Goal: Task Accomplishment & Management: Use online tool/utility

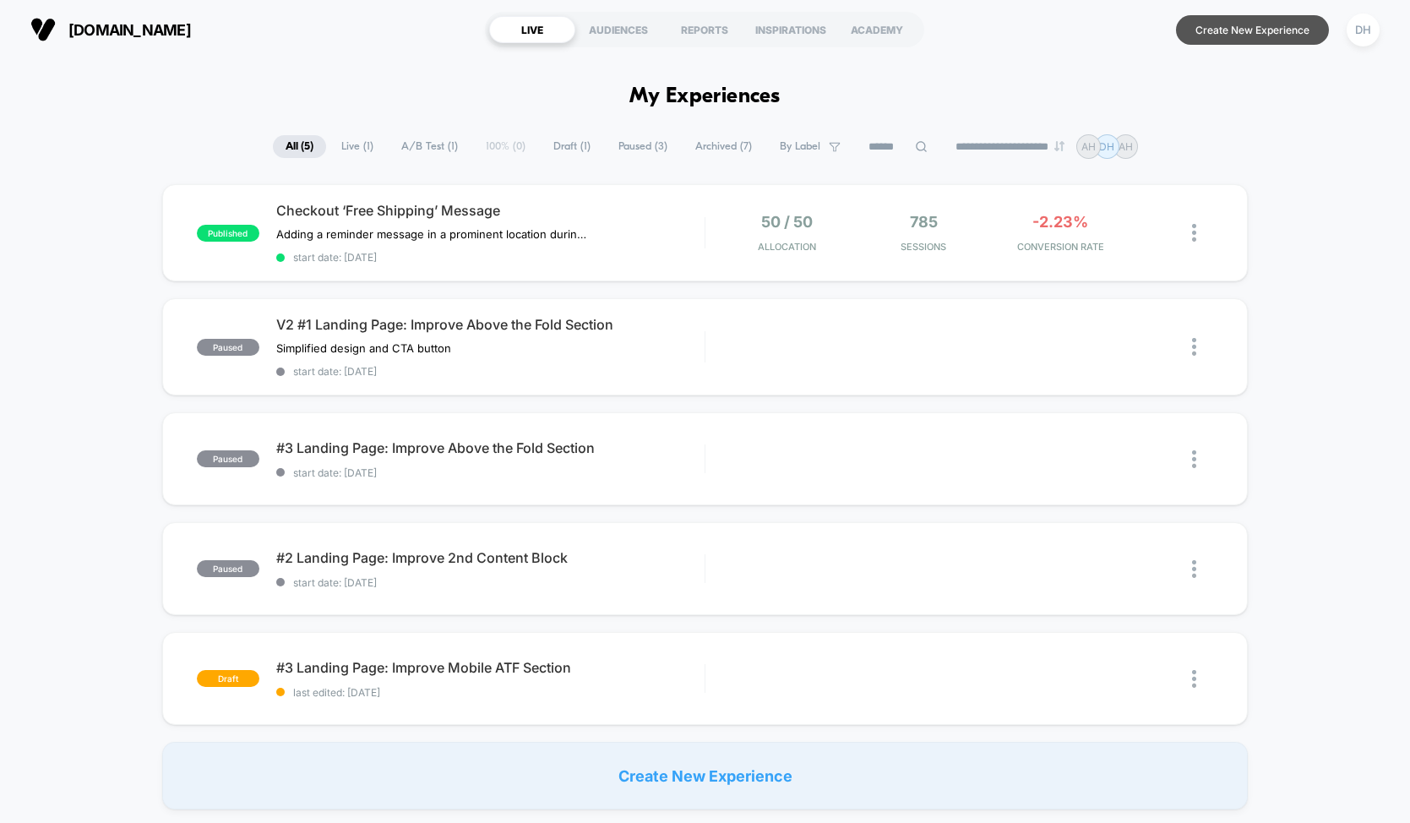
click at [1288, 41] on button "Create New Experience" at bounding box center [1252, 30] width 153 height 30
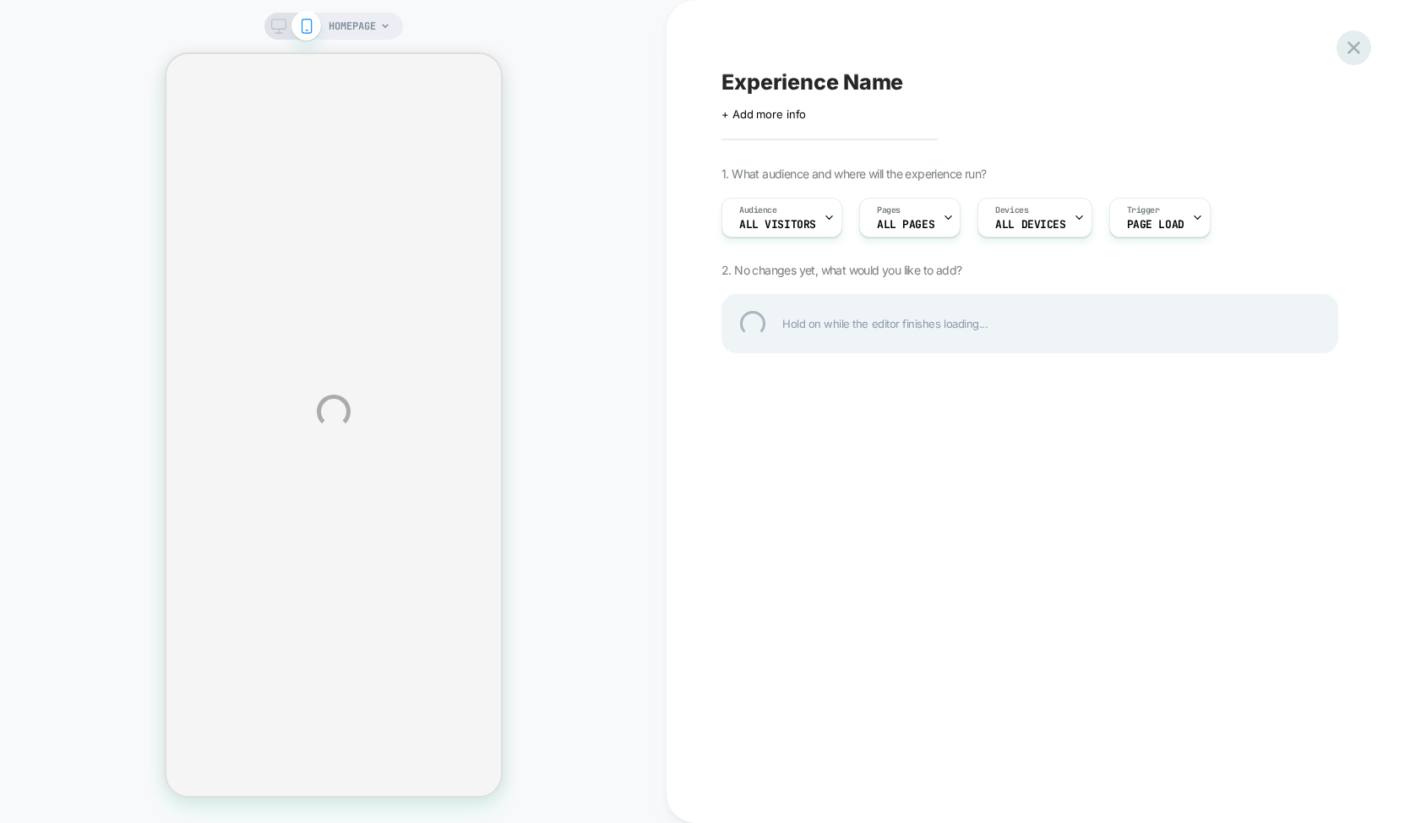
click at [1355, 54] on div at bounding box center [1354, 47] width 35 height 35
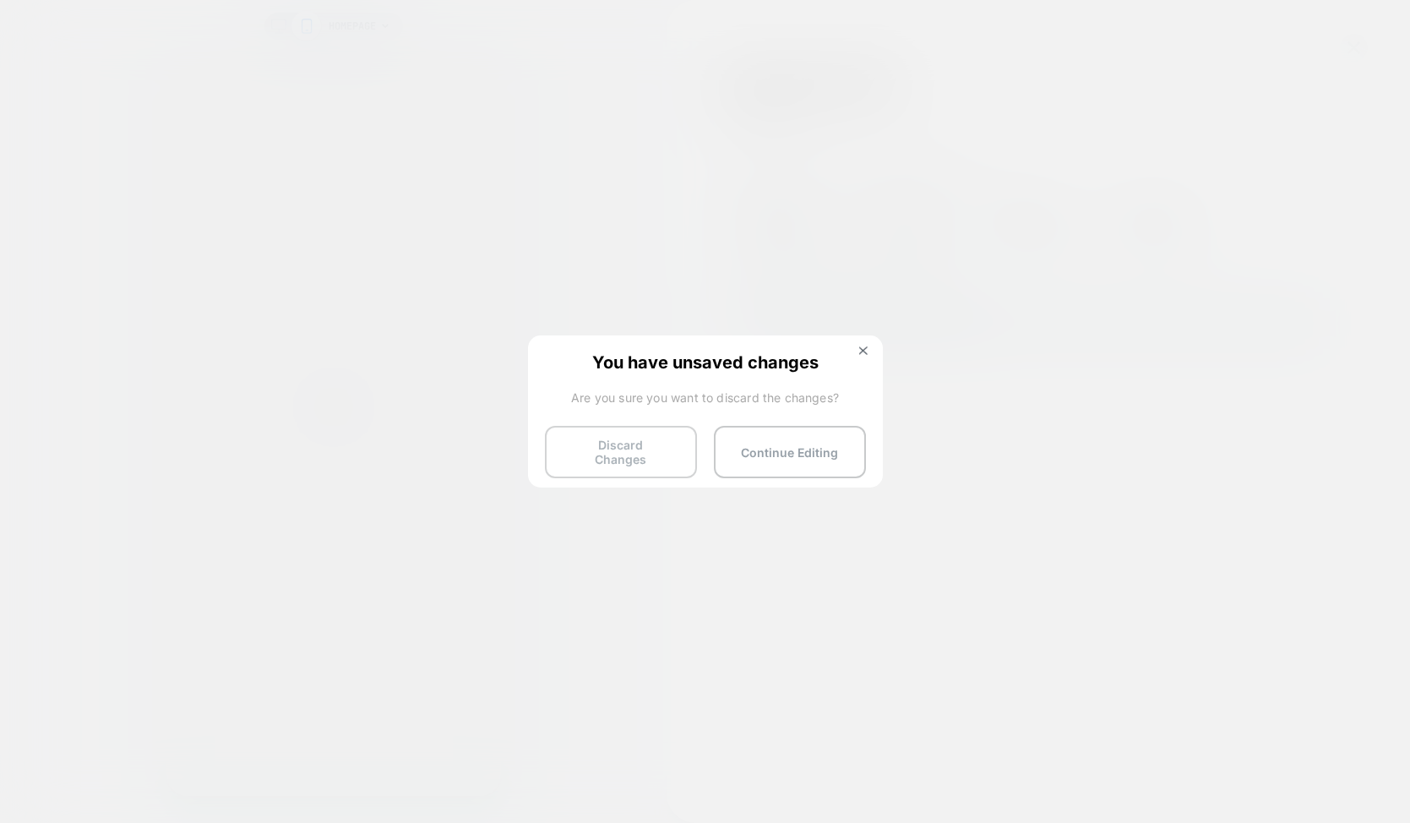
click at [646, 461] on button "Discard Changes" at bounding box center [621, 452] width 152 height 52
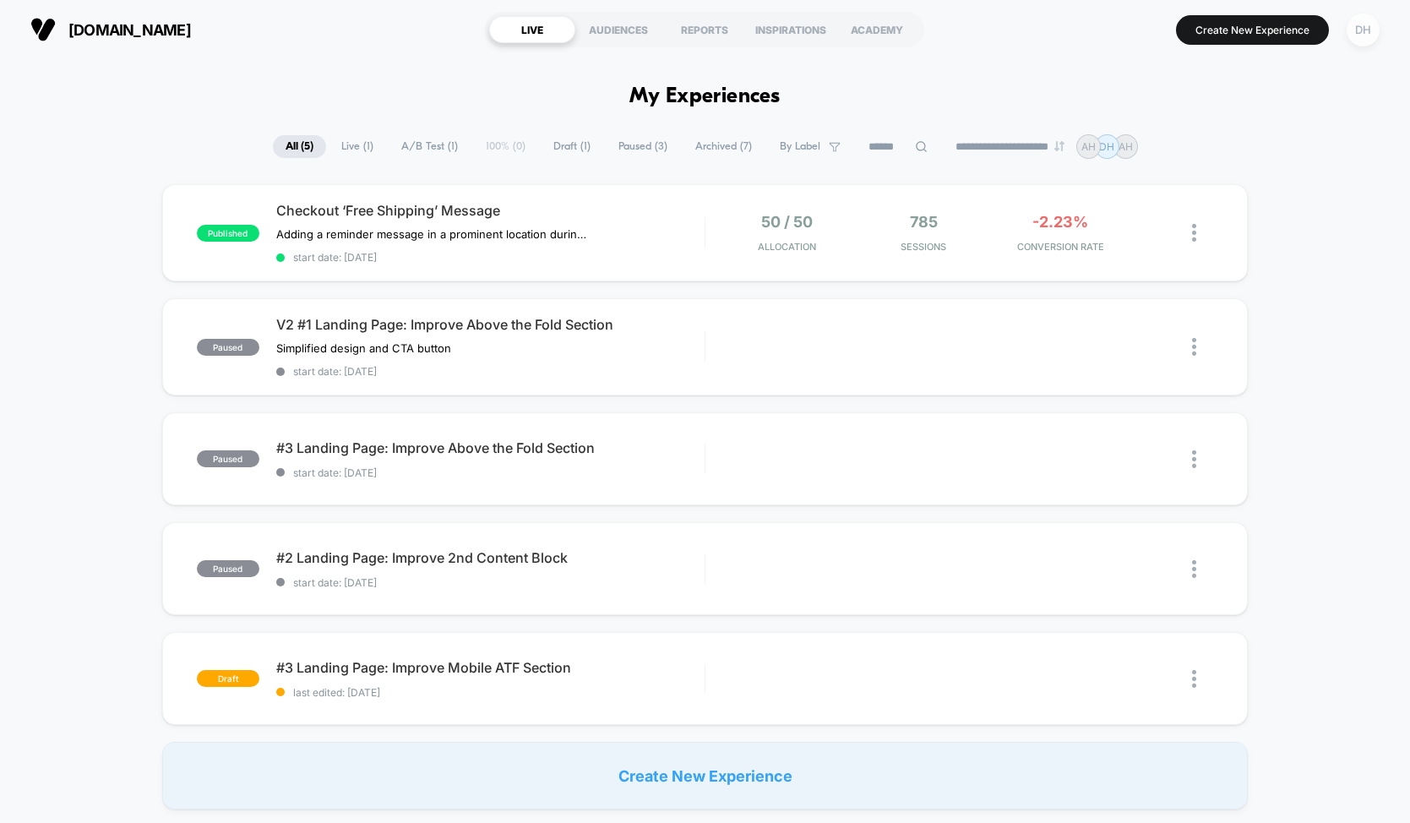
click at [1358, 35] on div "DH" at bounding box center [1363, 30] width 33 height 33
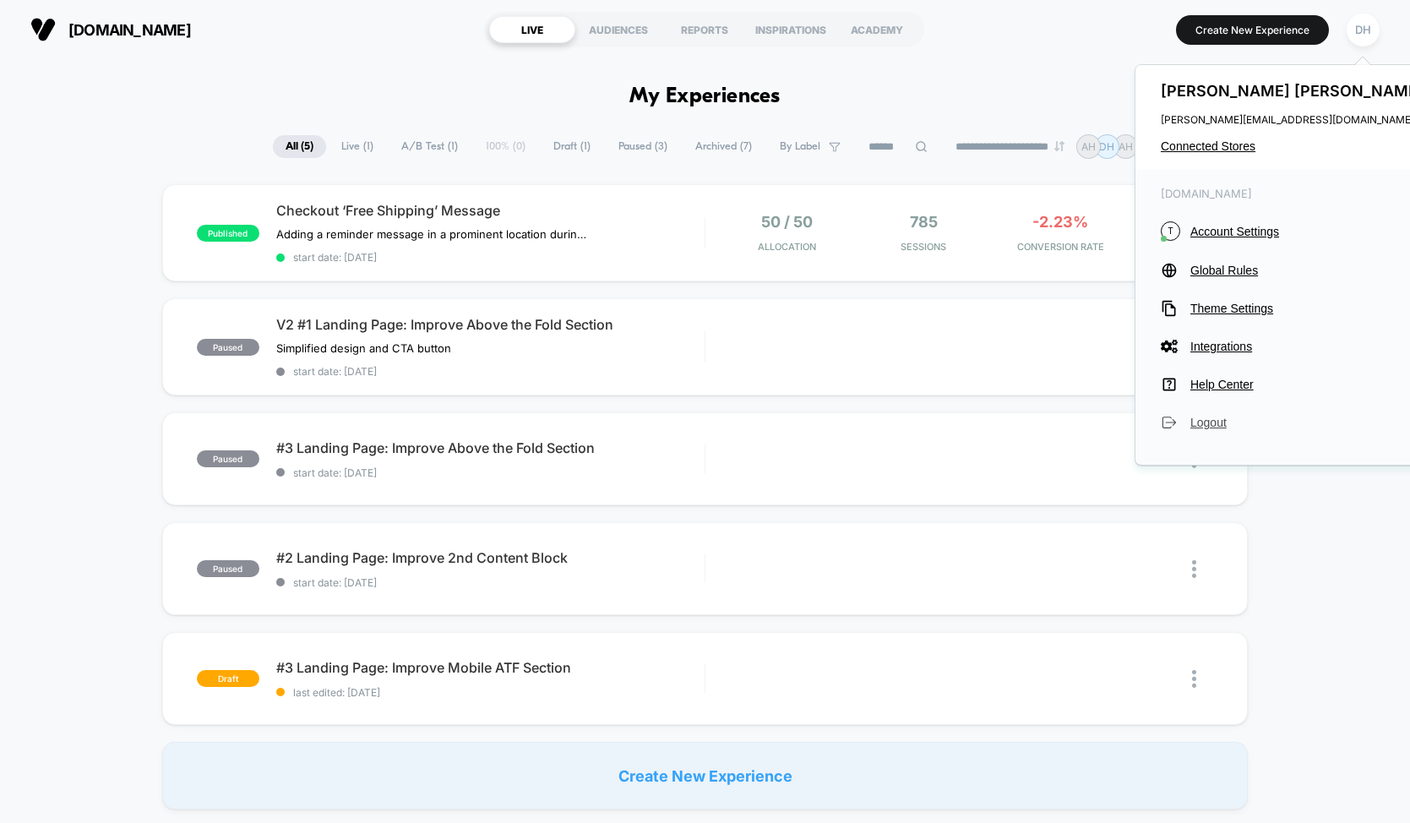
click at [1196, 422] on span "Logout" at bounding box center [1308, 423] width 237 height 14
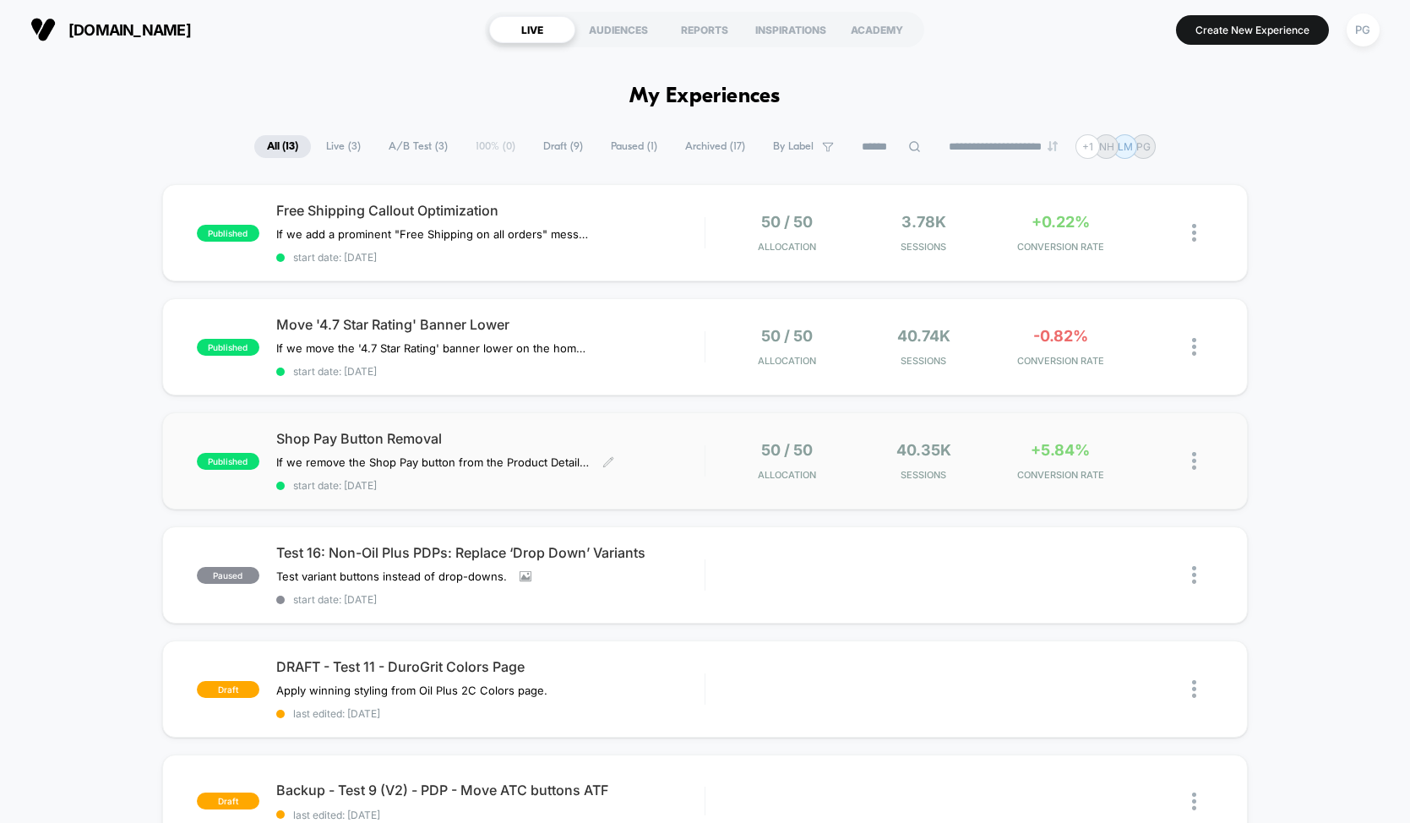
click at [662, 430] on span "Shop Pay Button Removal" at bounding box center [490, 438] width 428 height 17
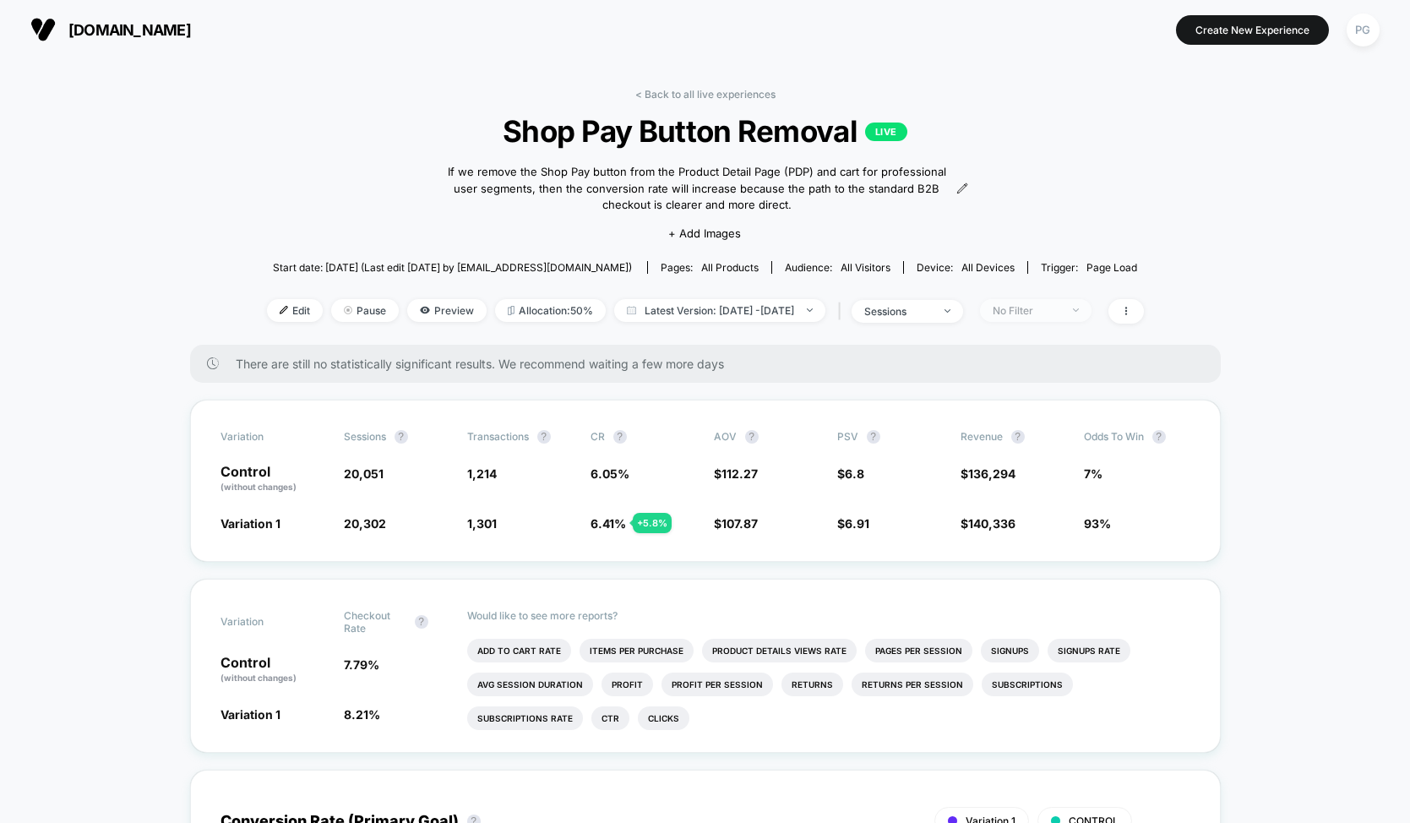
click at [1060, 306] on div "No Filter" at bounding box center [1027, 310] width 68 height 13
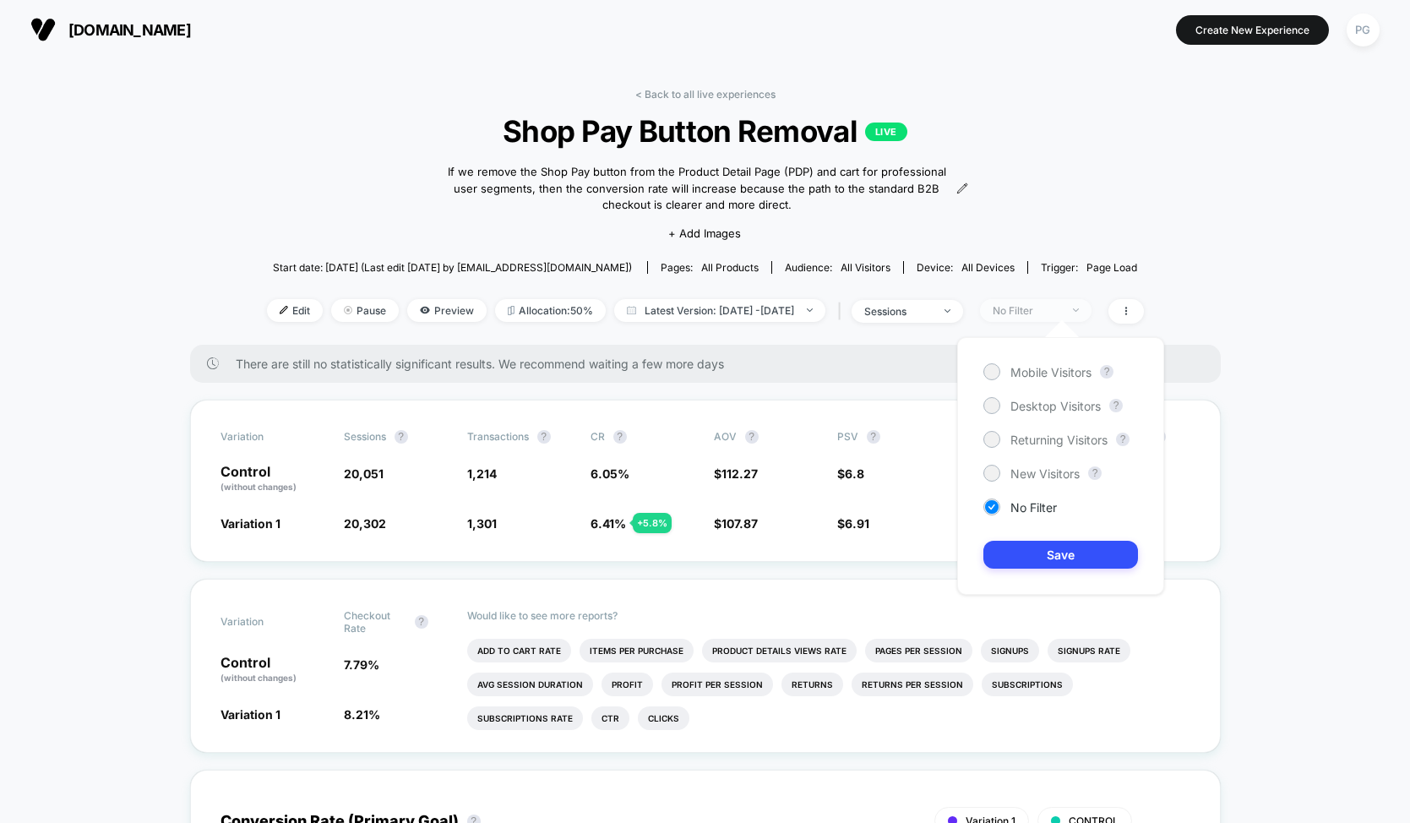
click at [1060, 306] on div "No Filter" at bounding box center [1027, 310] width 68 height 13
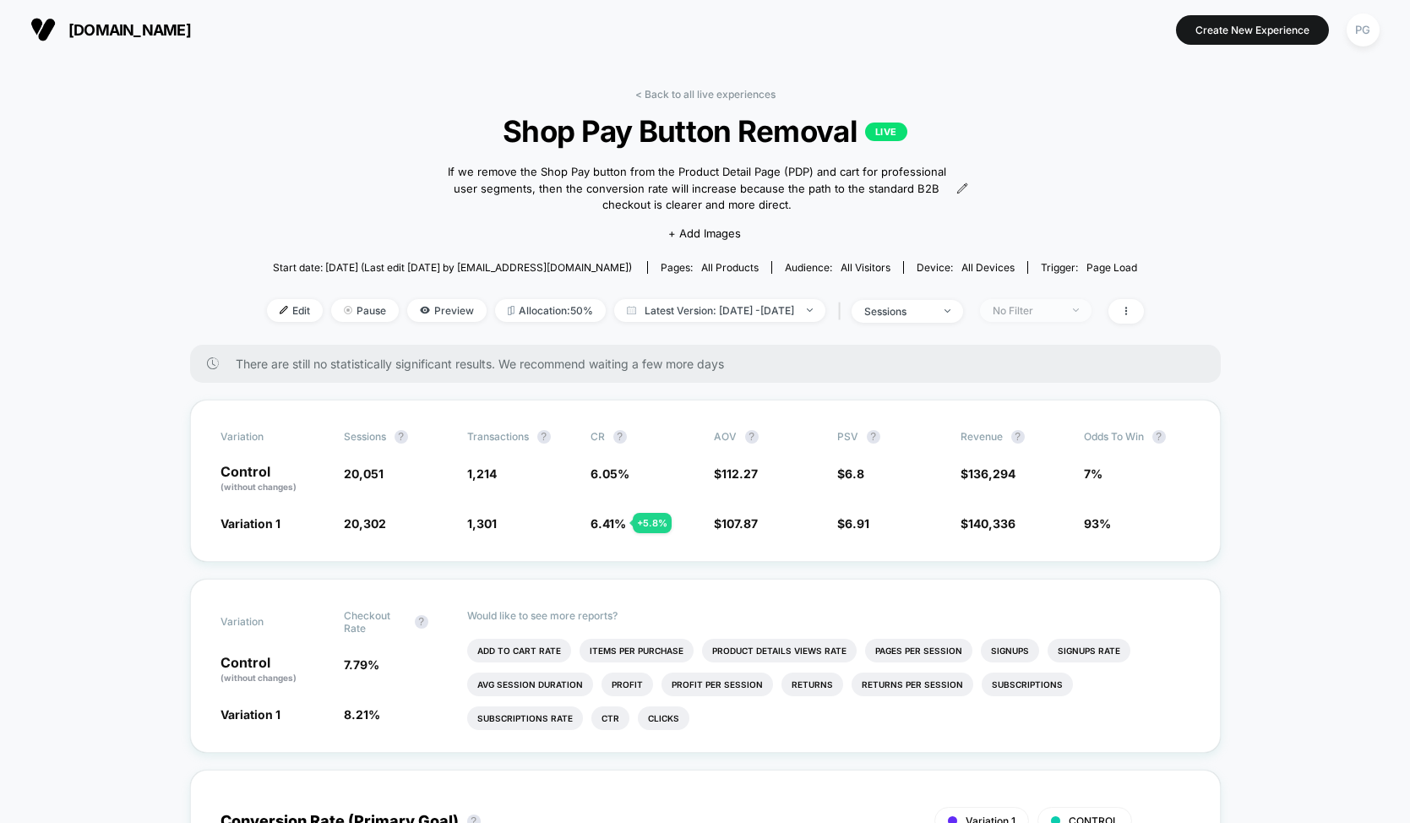
click at [1060, 306] on div "No Filter" at bounding box center [1027, 310] width 68 height 13
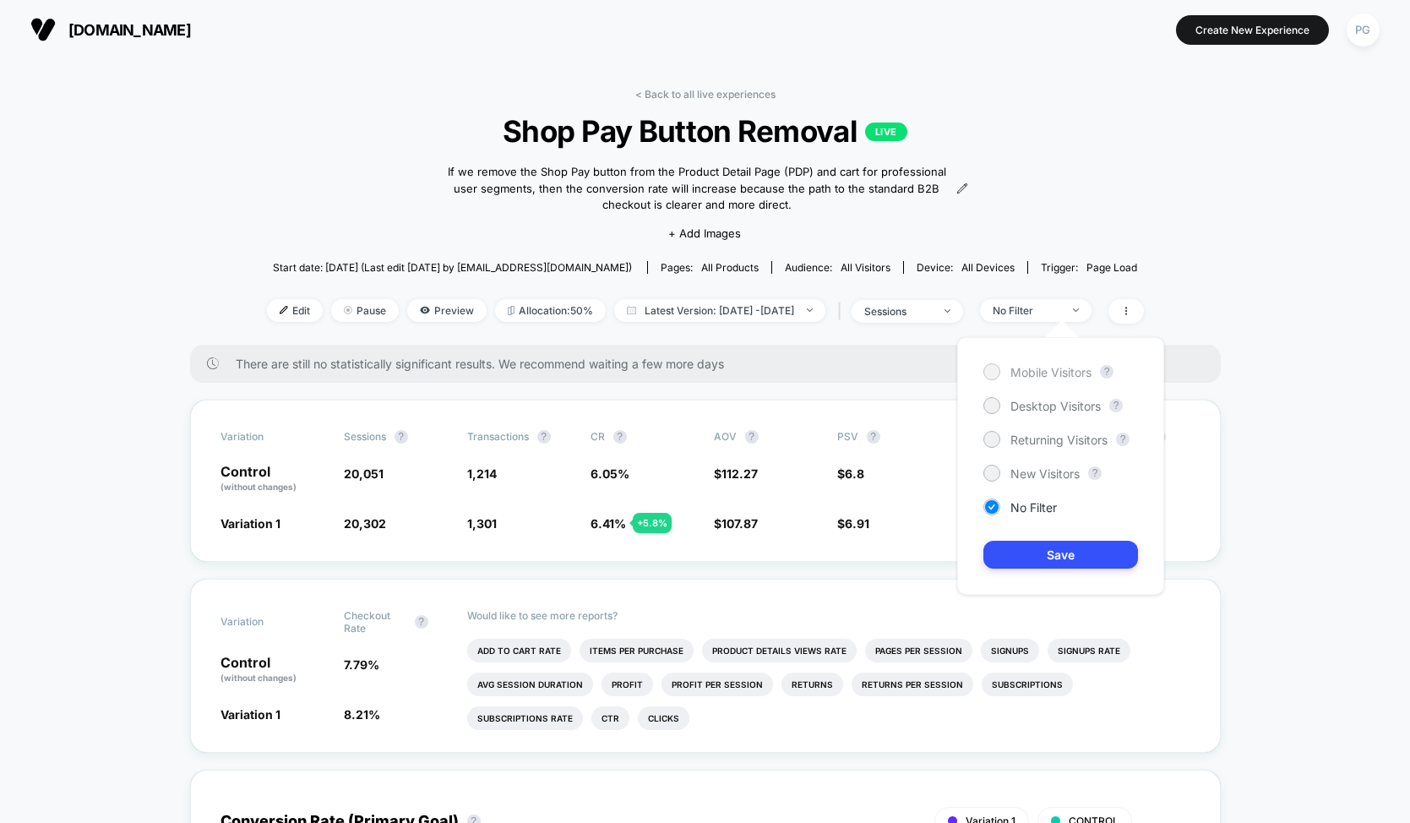
click at [1049, 374] on span "Mobile Visitors" at bounding box center [1050, 372] width 81 height 14
click at [1054, 556] on button "Save" at bounding box center [1060, 555] width 155 height 28
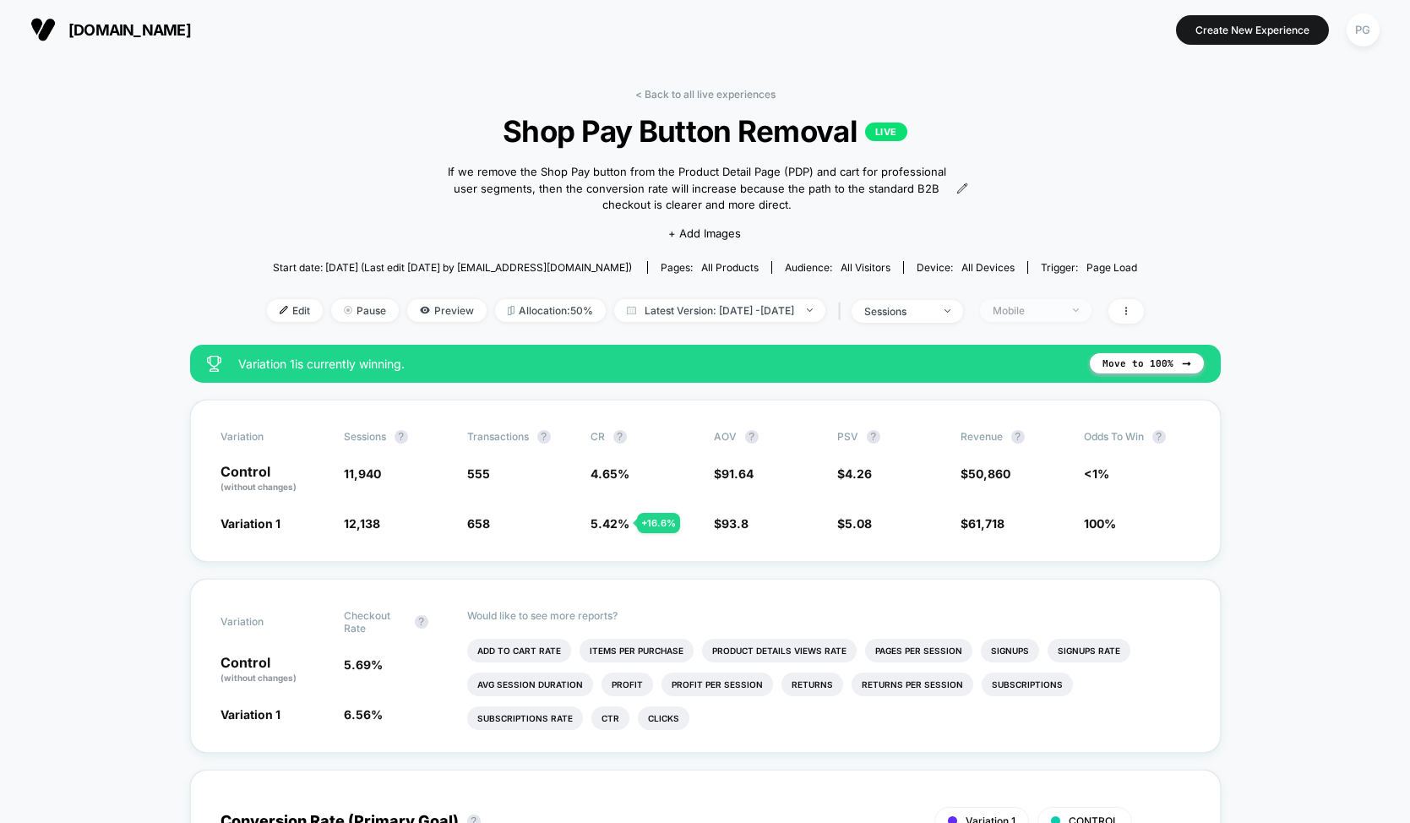
click at [1057, 308] on div "Mobile" at bounding box center [1027, 310] width 68 height 13
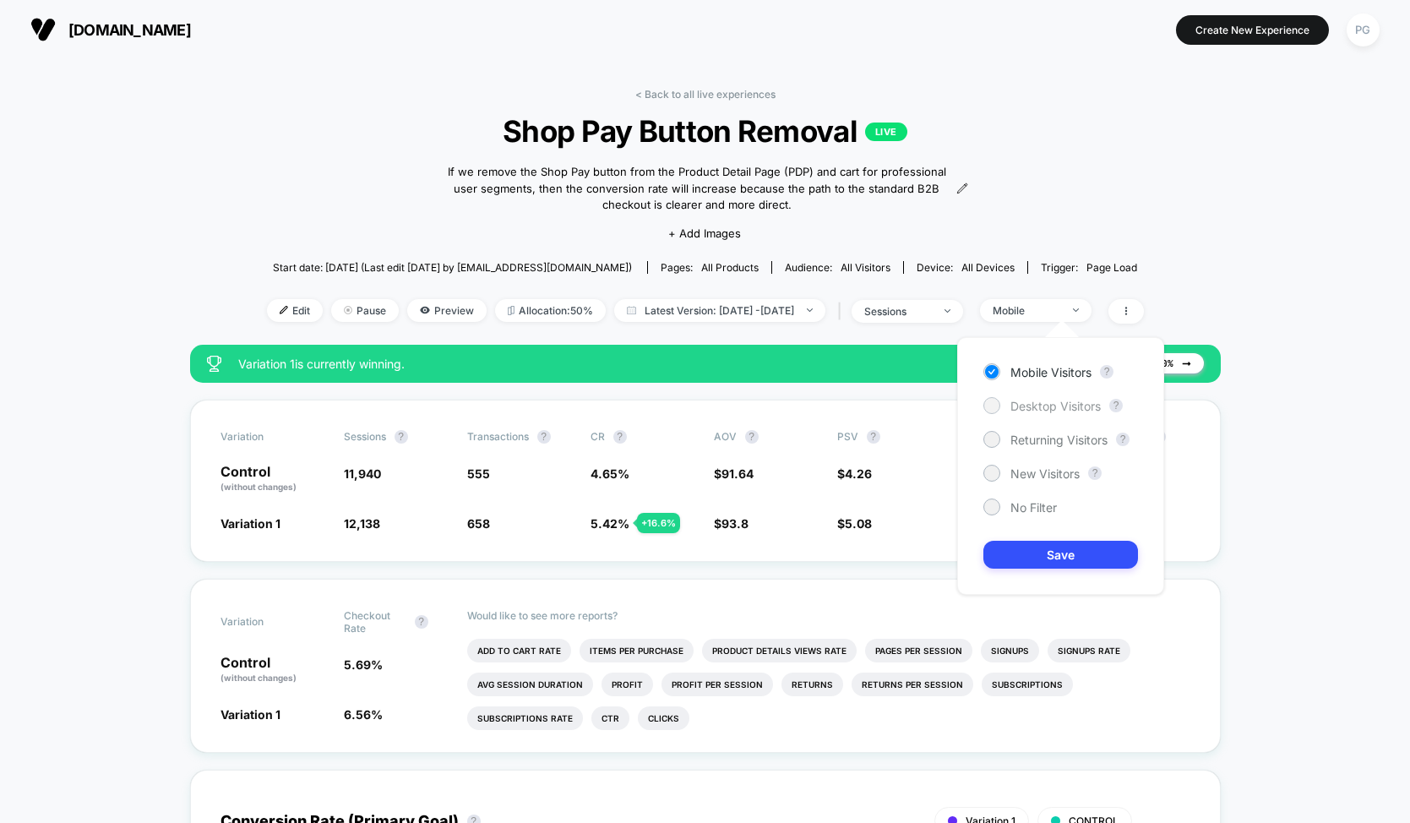
click at [1054, 400] on span "Desktop Visitors" at bounding box center [1055, 406] width 90 height 14
click at [1062, 549] on button "Save" at bounding box center [1060, 555] width 155 height 28
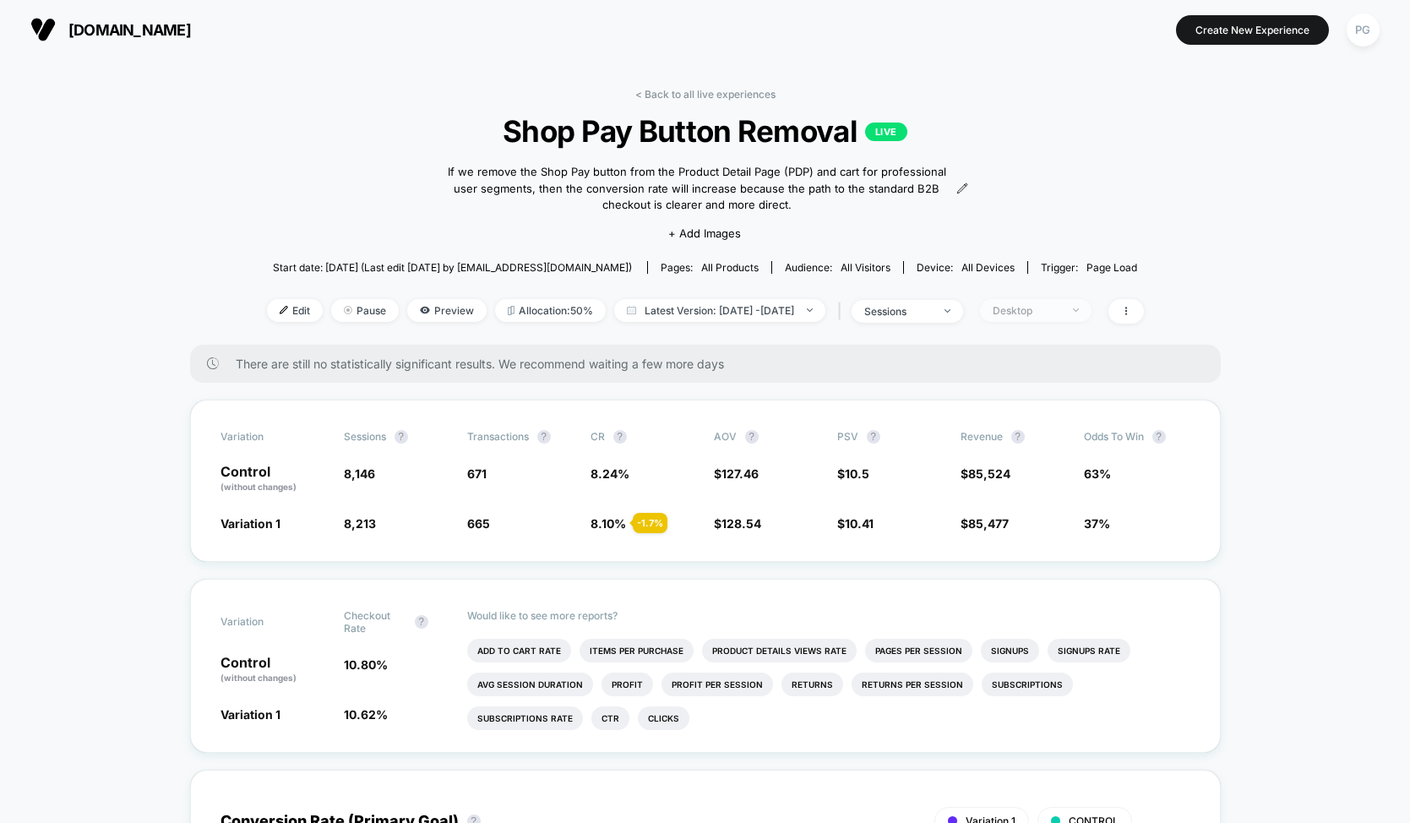
click at [1060, 304] on div "Desktop" at bounding box center [1027, 310] width 68 height 13
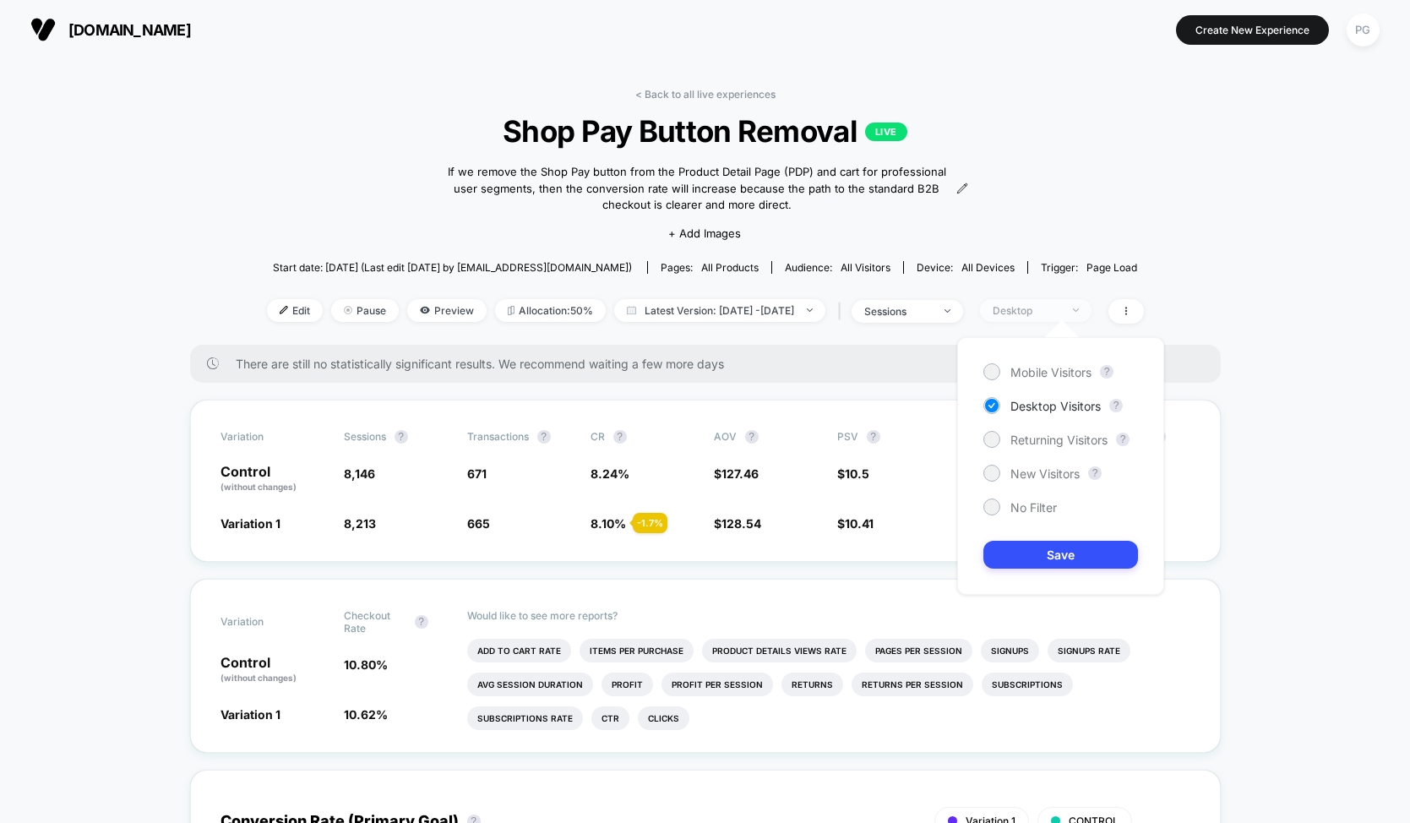
click at [1060, 304] on div "Desktop" at bounding box center [1027, 310] width 68 height 13
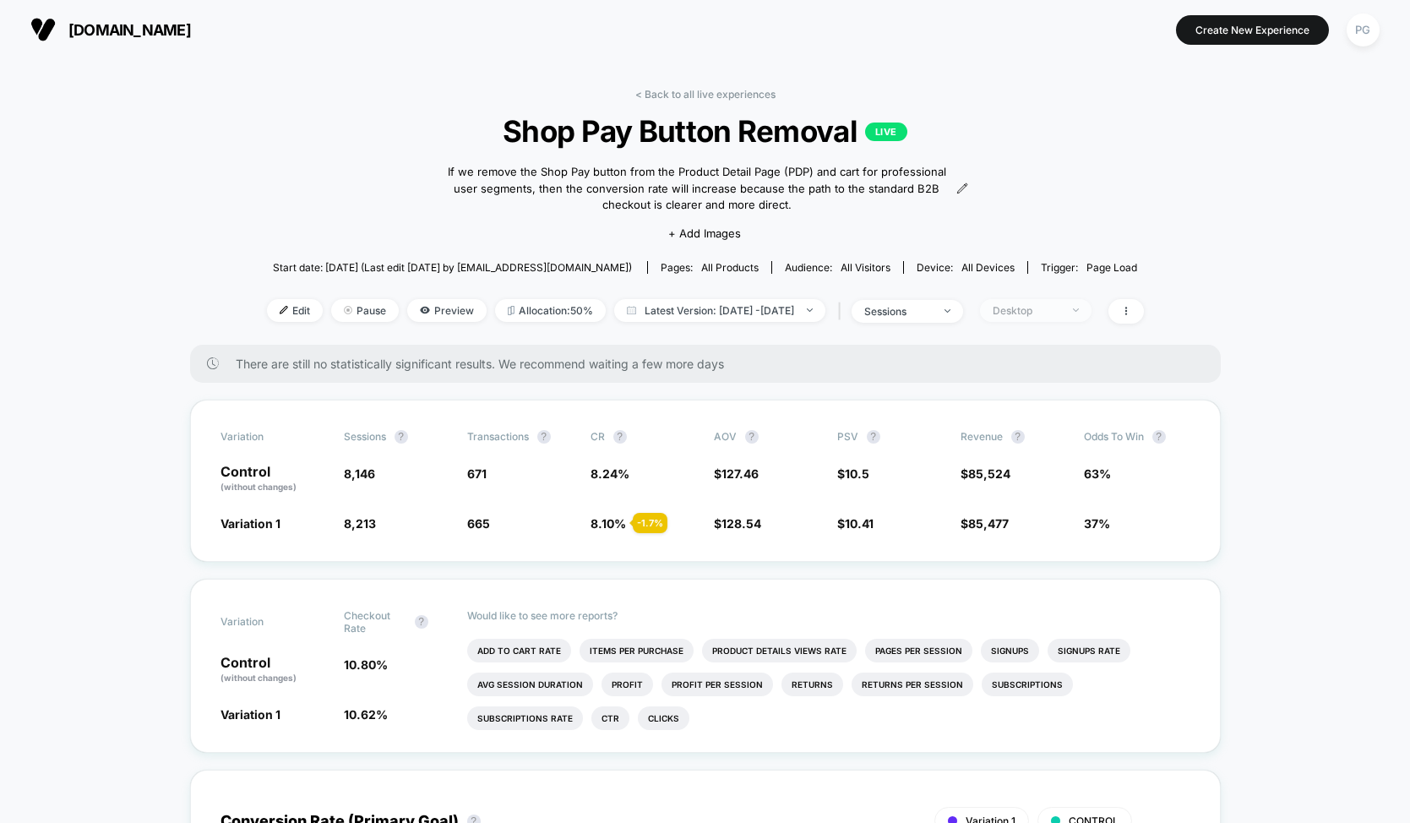
click at [1060, 304] on div "Desktop" at bounding box center [1027, 310] width 68 height 13
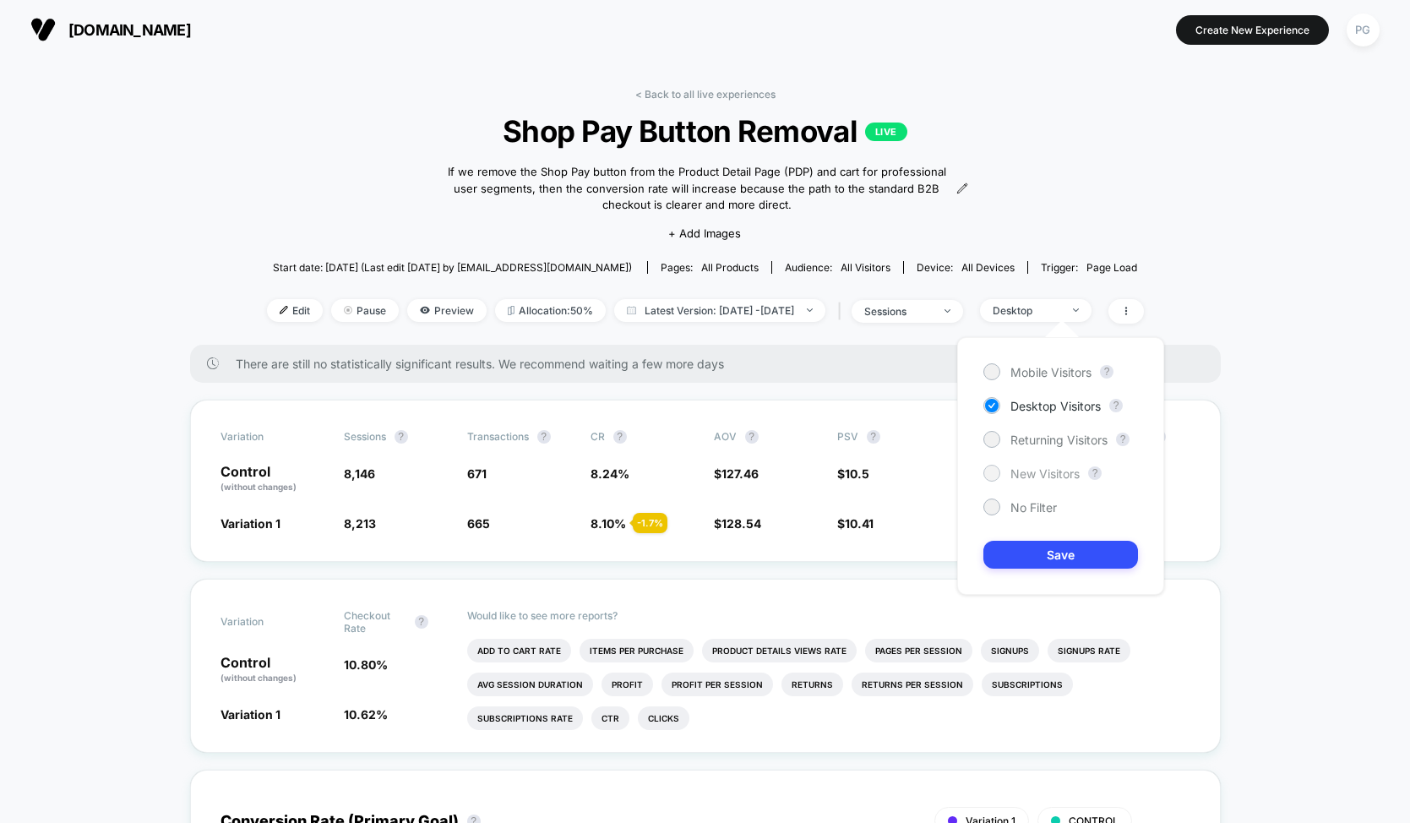
click at [995, 477] on div at bounding box center [991, 472] width 13 height 13
click at [998, 553] on button "Save" at bounding box center [1060, 555] width 155 height 28
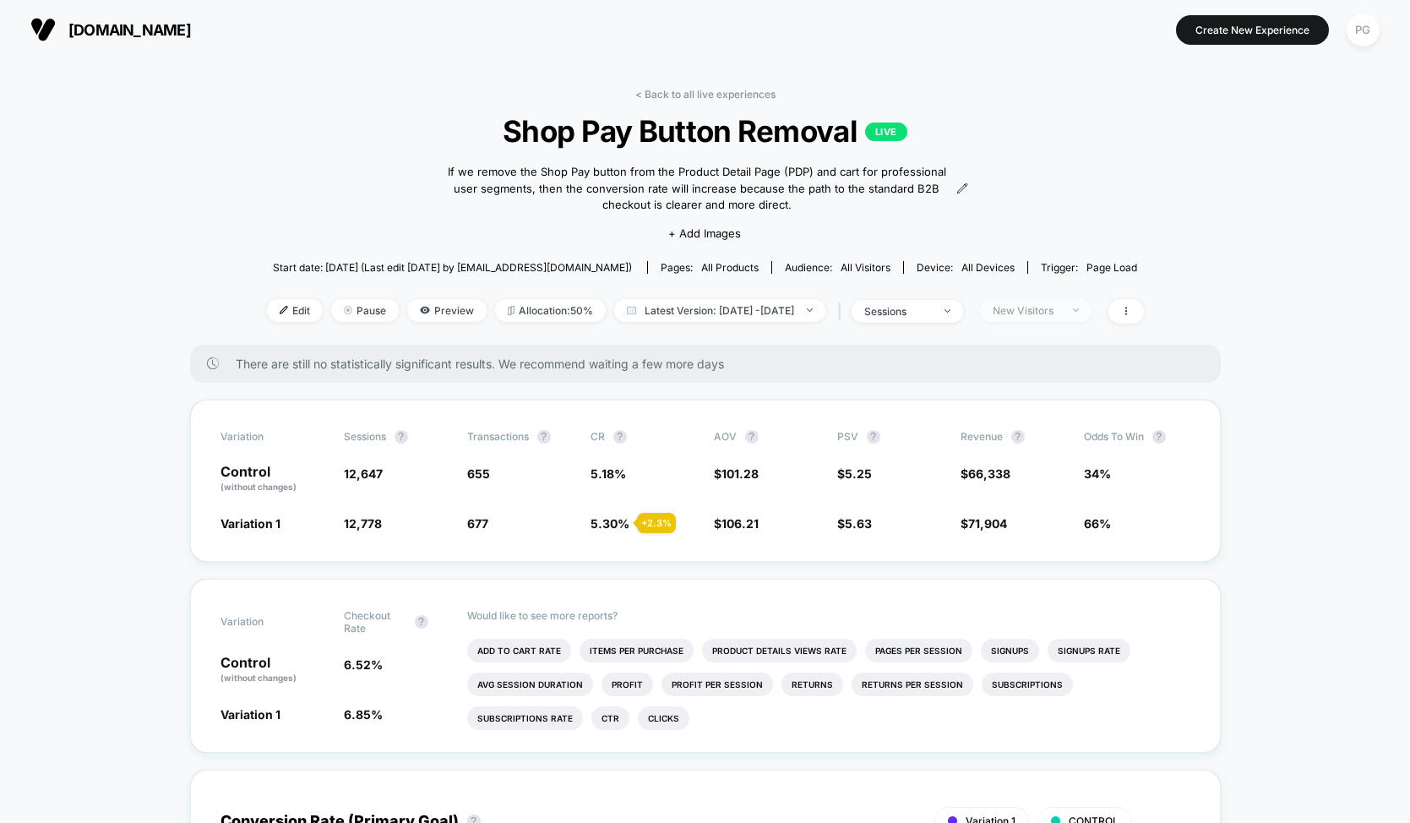
click at [1060, 308] on div "New Visitors" at bounding box center [1027, 310] width 68 height 13
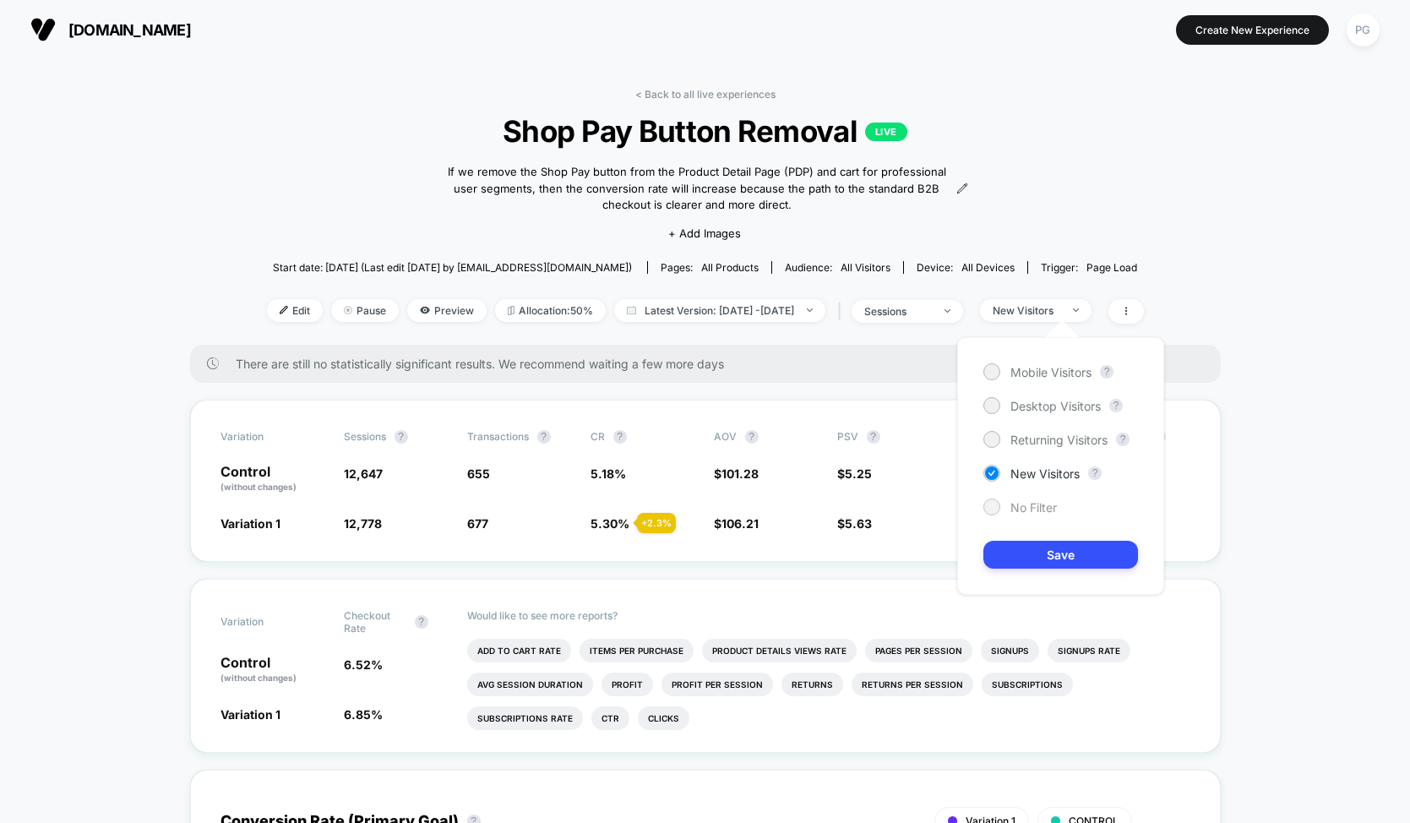
click at [1017, 509] on span "No Filter" at bounding box center [1033, 507] width 46 height 14
click at [1021, 556] on button "Save" at bounding box center [1060, 555] width 155 height 28
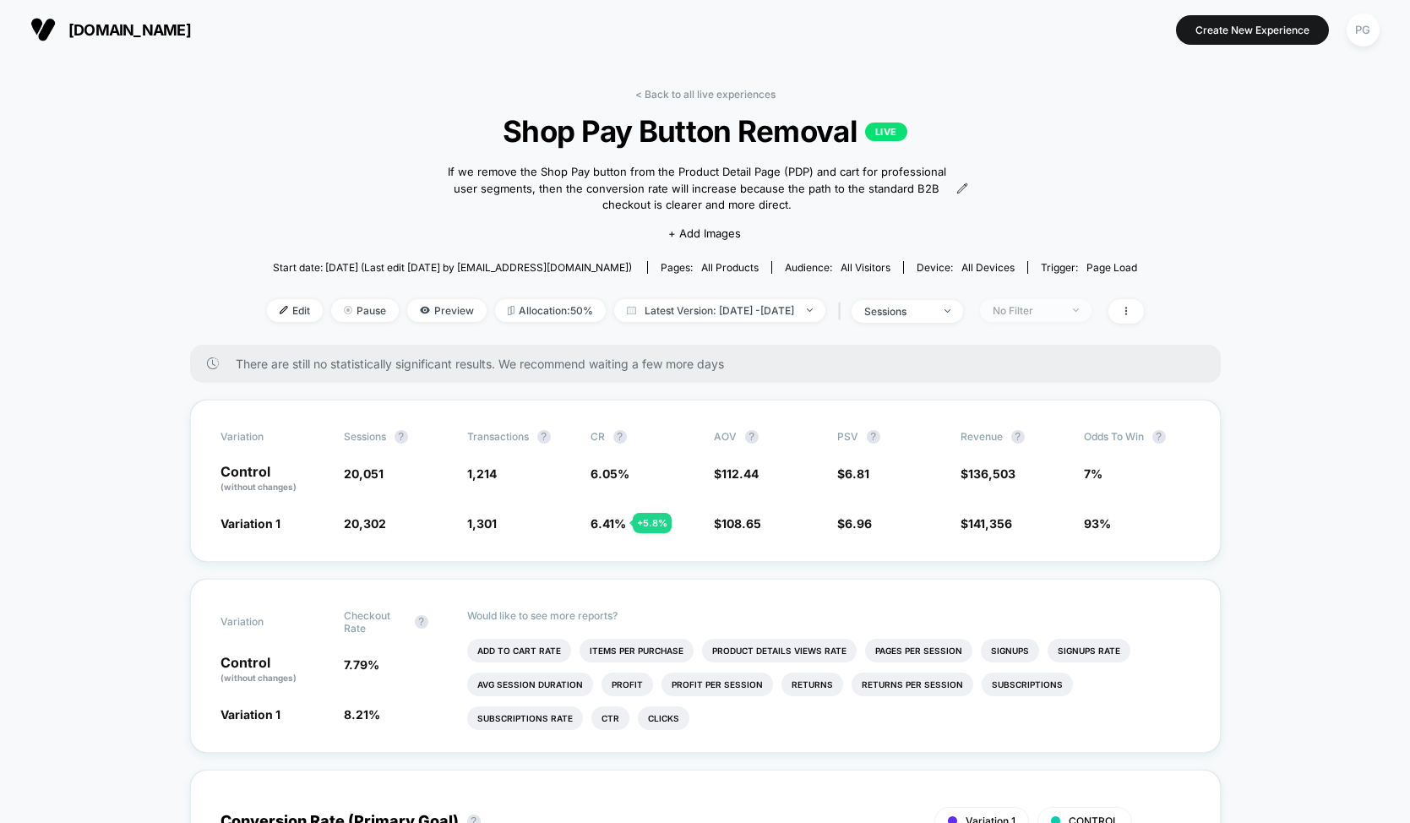
click at [1092, 314] on span "No Filter" at bounding box center [1036, 310] width 112 height 23
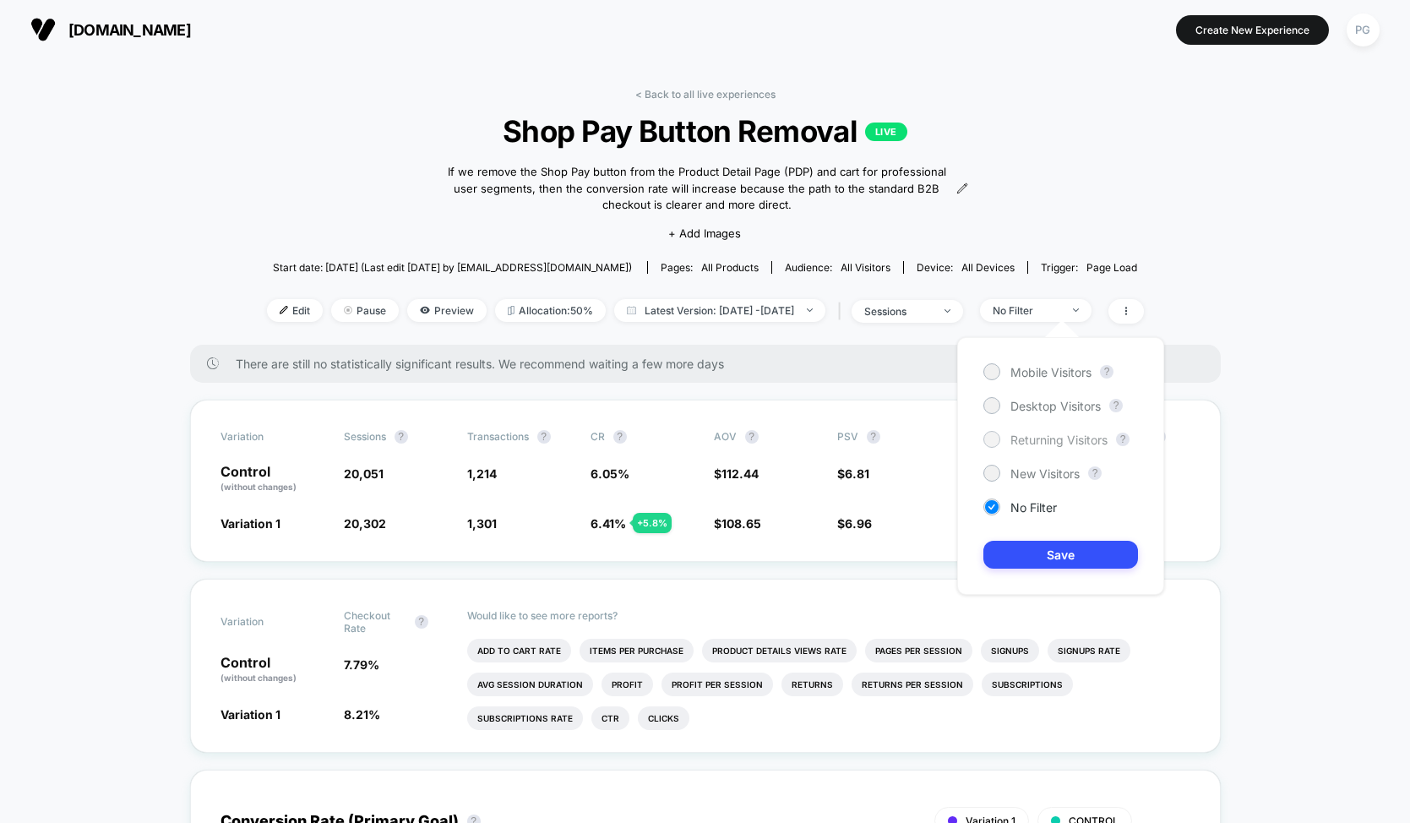
click at [1035, 444] on span "Returning Visitors" at bounding box center [1058, 440] width 97 height 14
click at [1038, 535] on div "Mobile Visitors ? Desktop Visitors ? Returning Visitors ? New Visitors ? No Fil…" at bounding box center [1060, 466] width 207 height 258
click at [1036, 554] on button "Save" at bounding box center [1060, 555] width 155 height 28
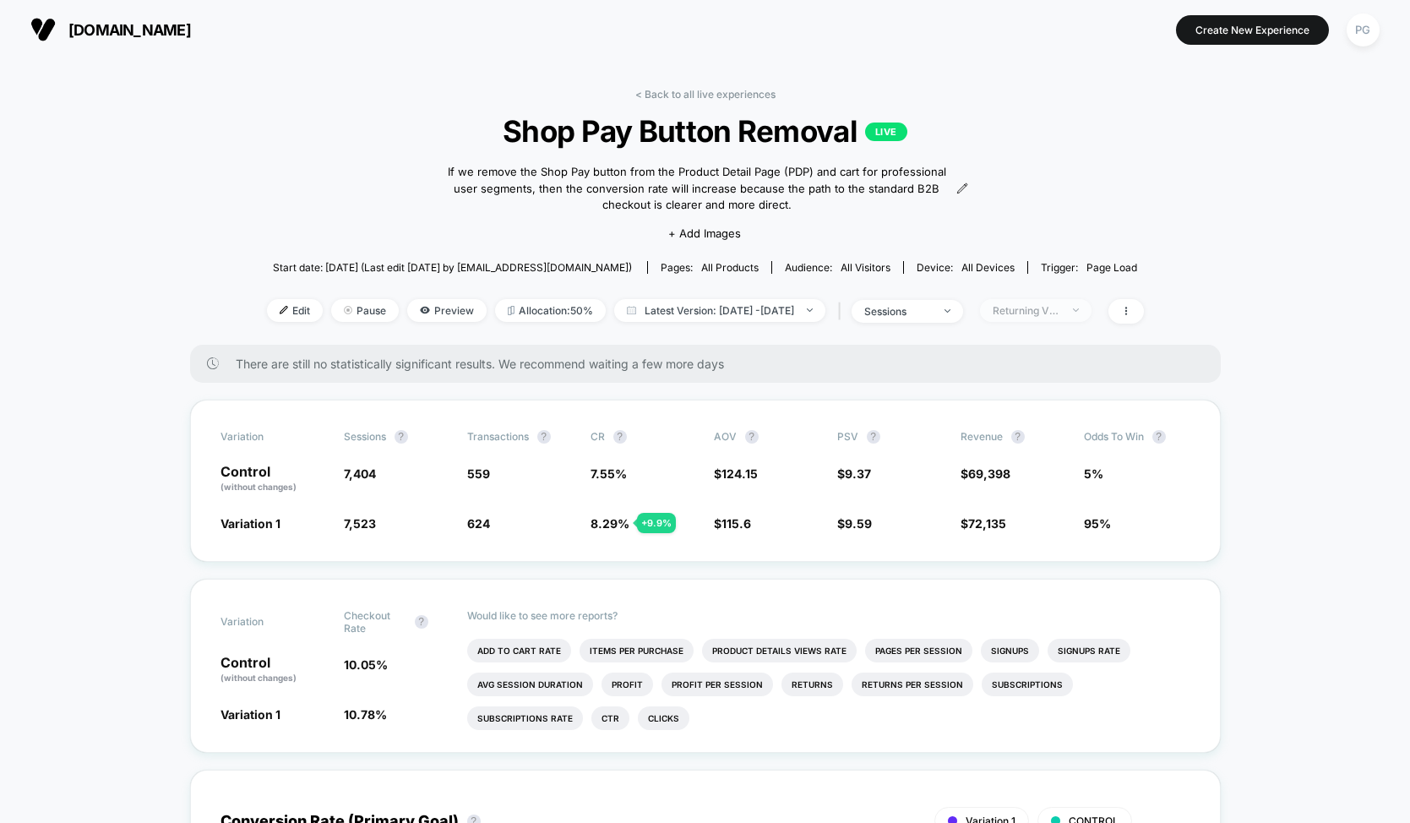
click at [1092, 315] on span "Returning Visitors" at bounding box center [1036, 310] width 112 height 23
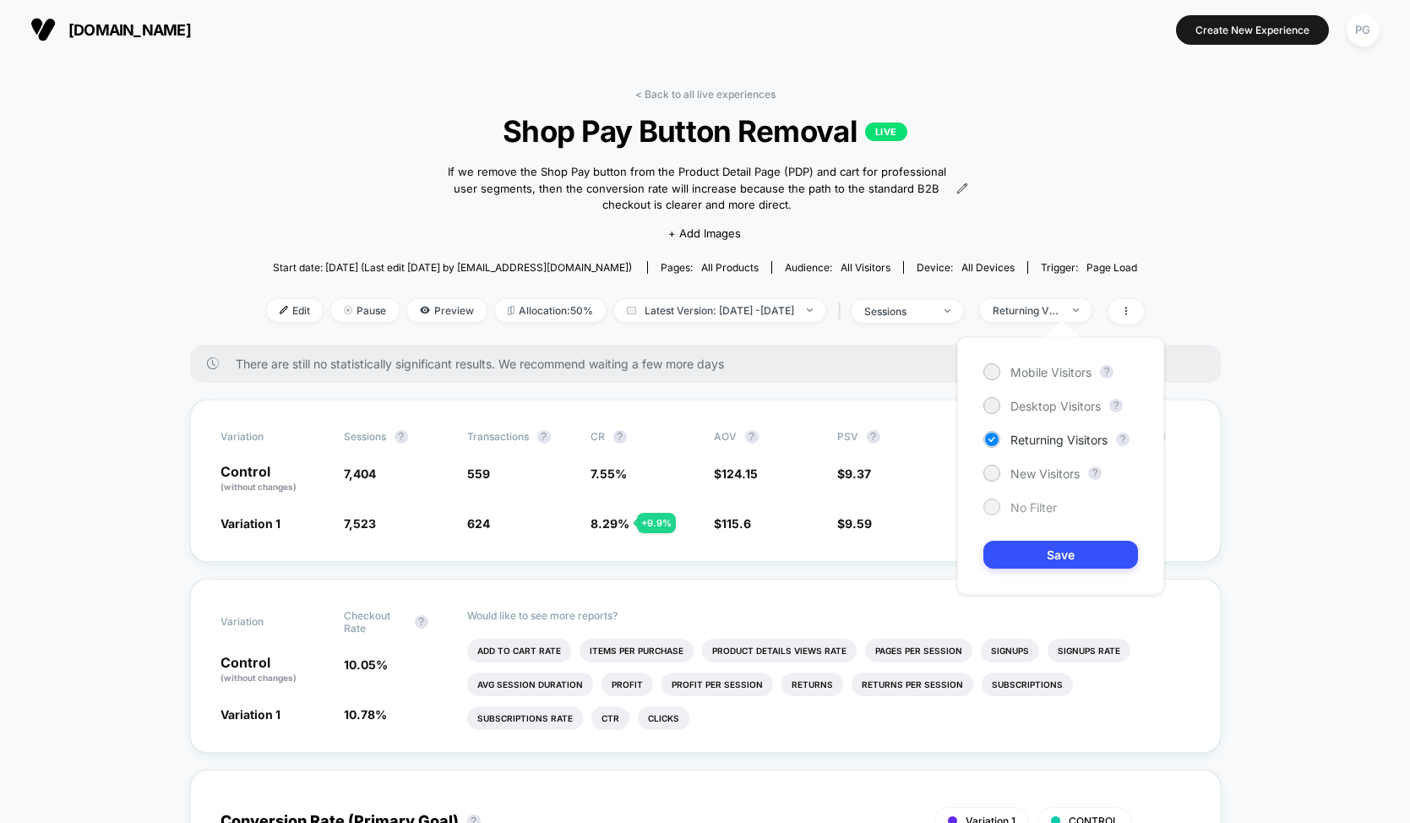
click at [1016, 508] on span "No Filter" at bounding box center [1033, 507] width 46 height 14
click at [1032, 554] on button "Save" at bounding box center [1060, 555] width 155 height 28
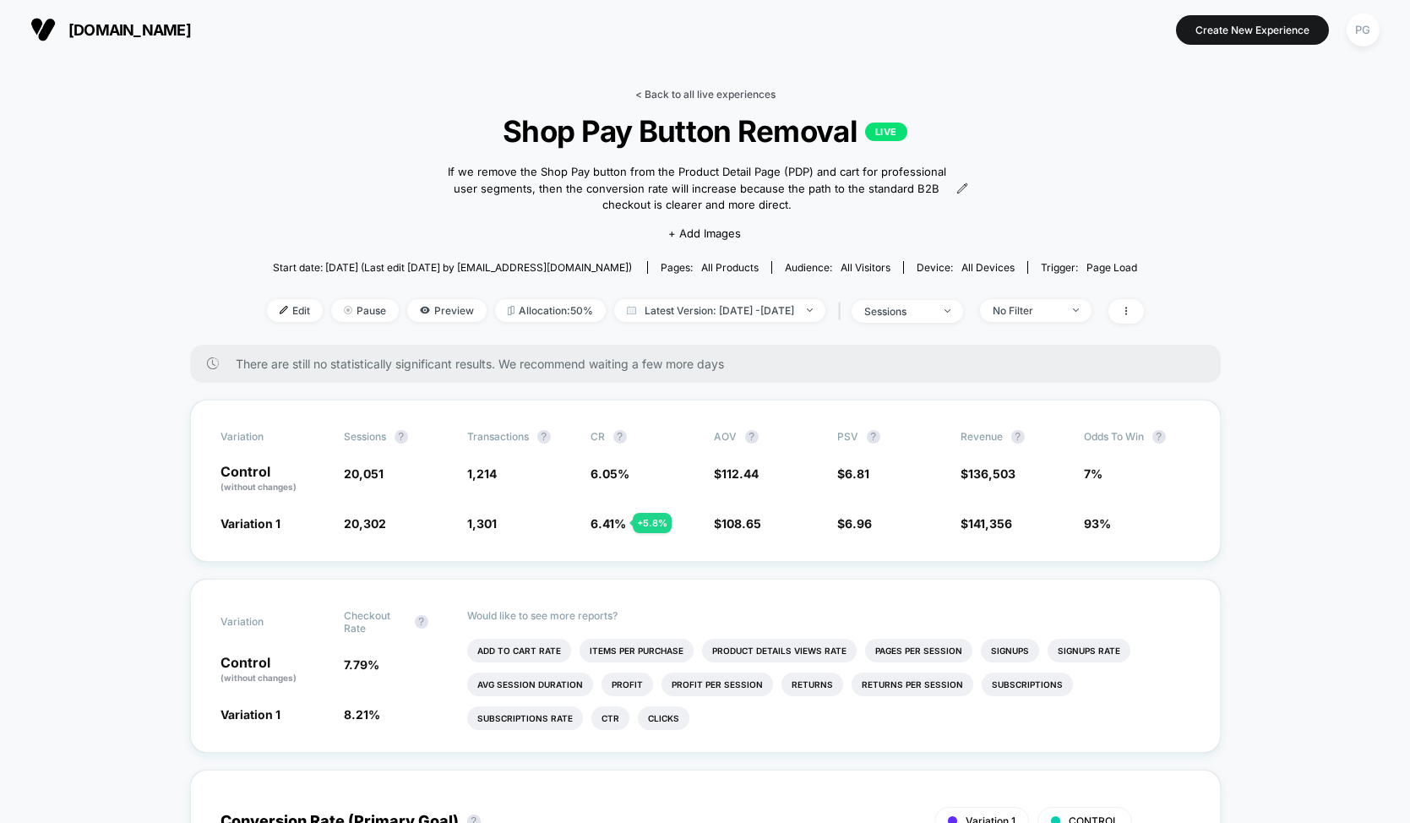
click at [692, 93] on link "< Back to all live experiences" at bounding box center [705, 94] width 140 height 13
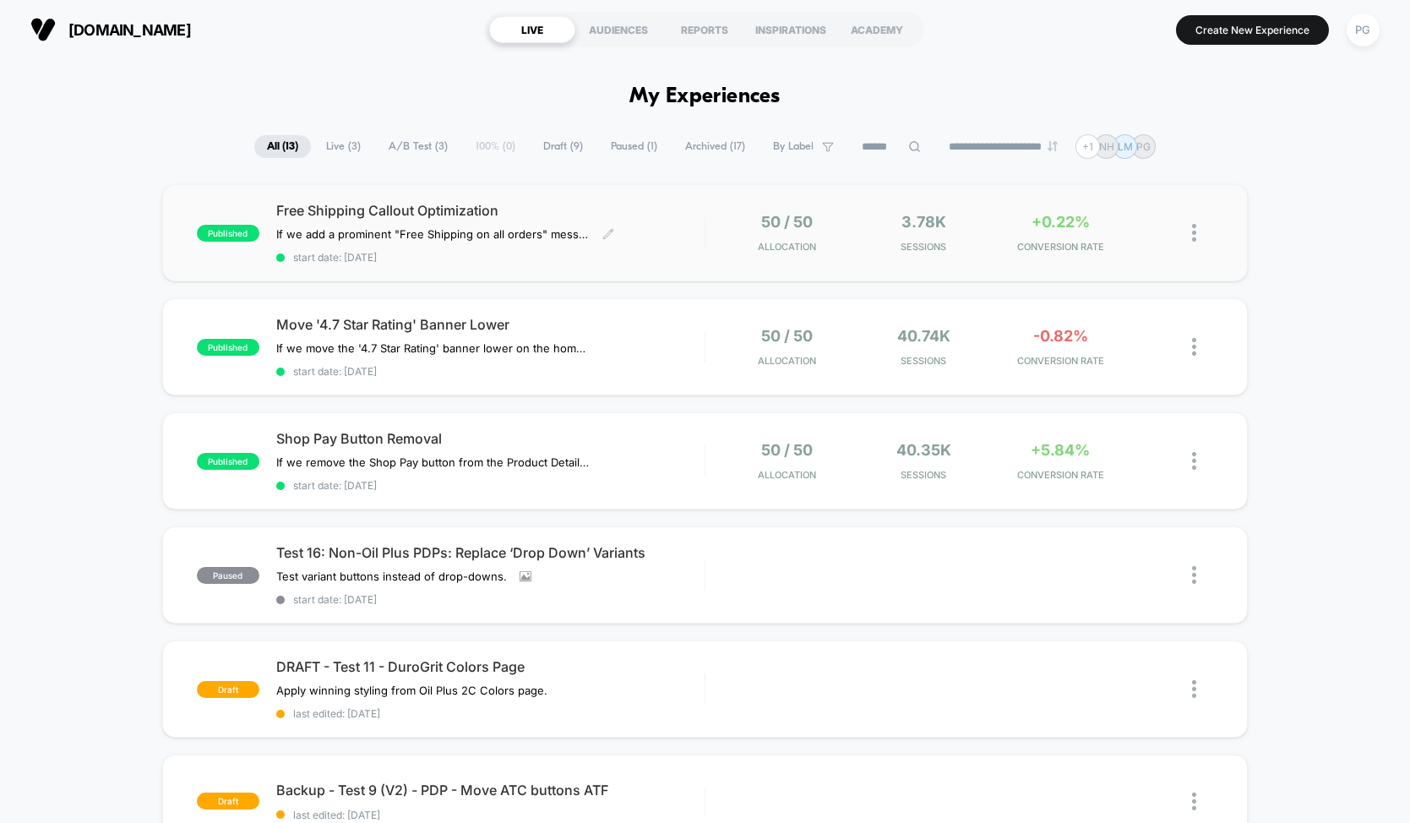
click at [578, 212] on span "Free Shipping Callout Optimization" at bounding box center [490, 210] width 428 height 17
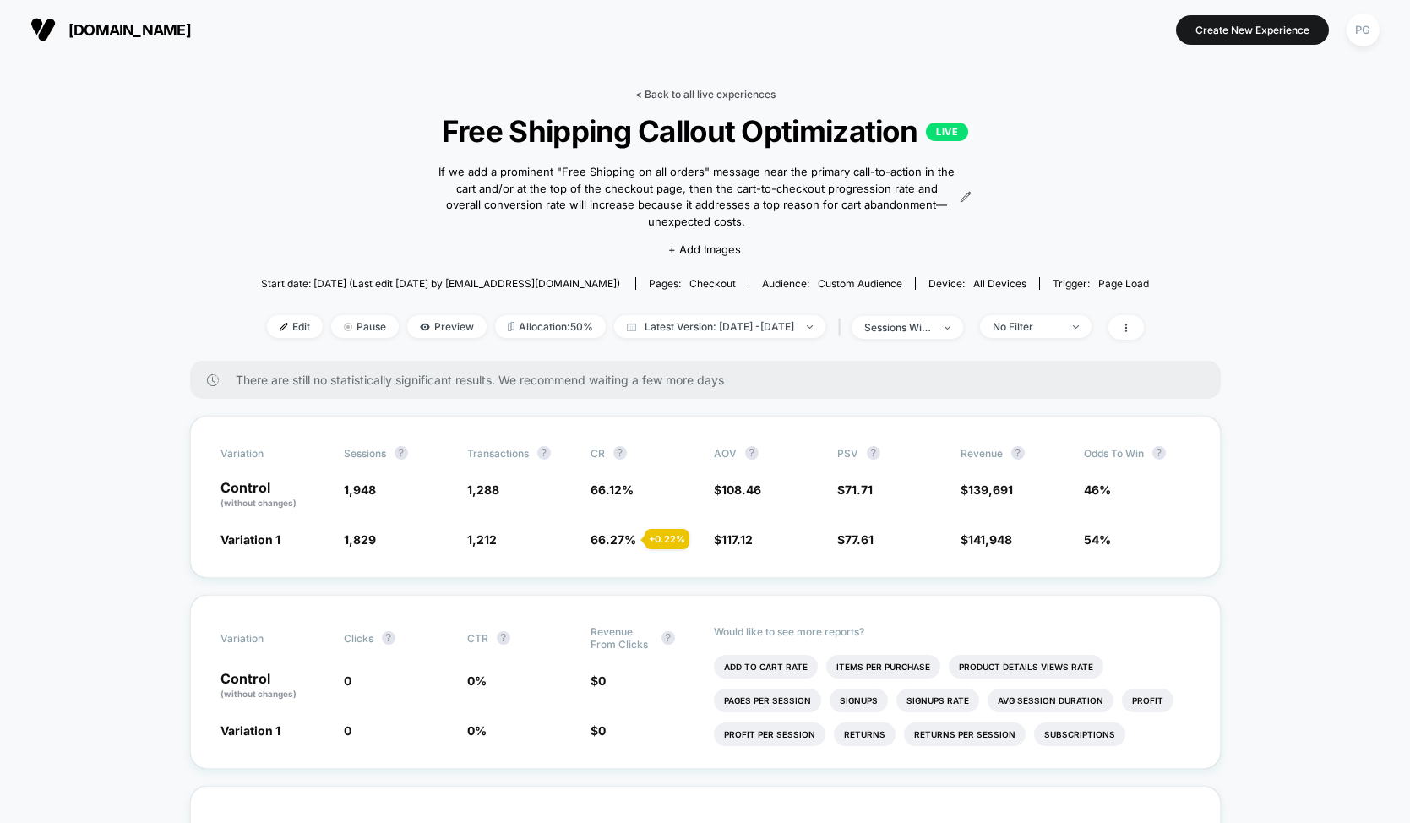
click at [684, 92] on link "< Back to all live experiences" at bounding box center [705, 94] width 140 height 13
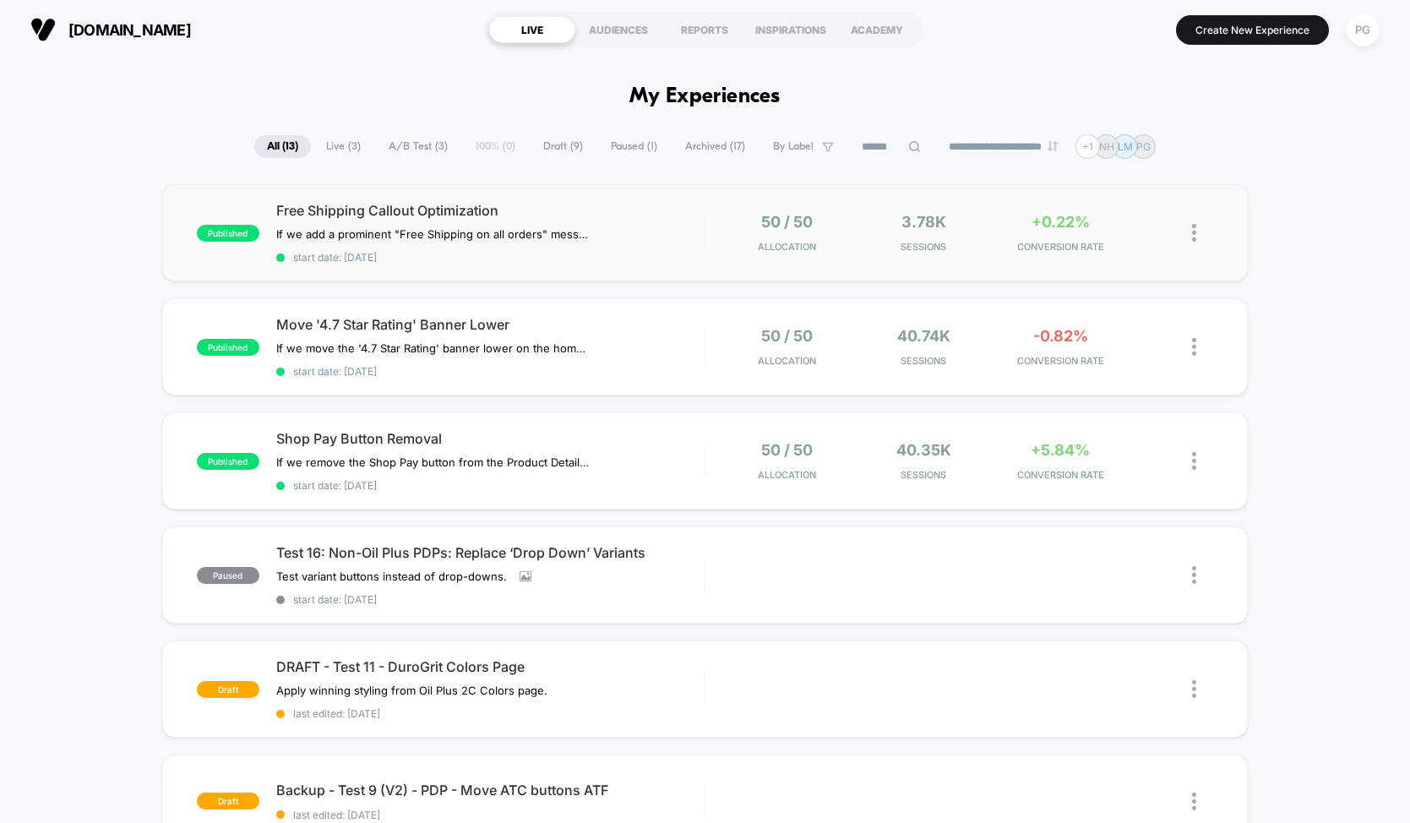
click at [540, 200] on div "published Free Shipping Callout Optimization If we add a prominent "Free Shippi…" at bounding box center [705, 232] width 1086 height 97
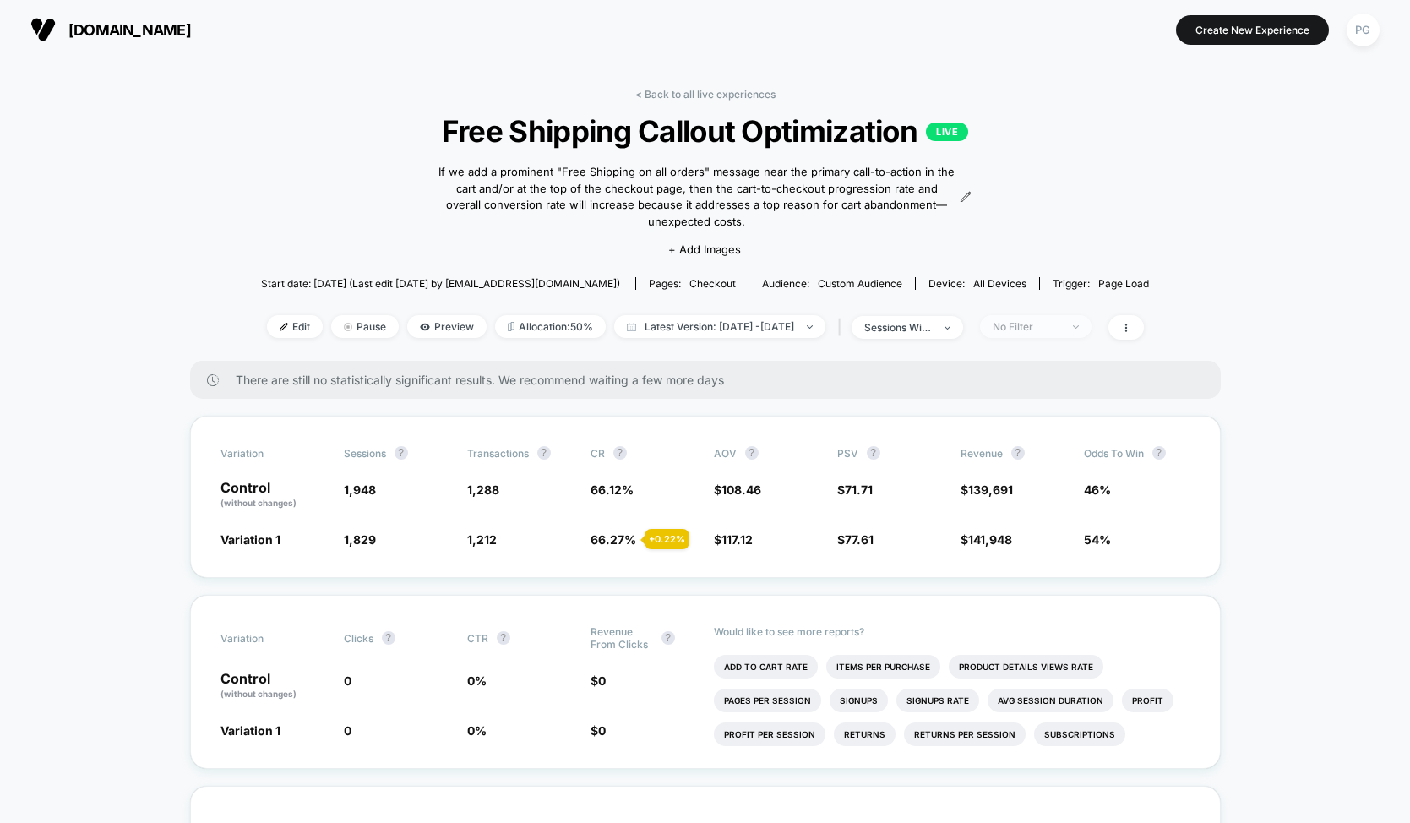
click at [1060, 321] on div "No Filter" at bounding box center [1027, 326] width 68 height 13
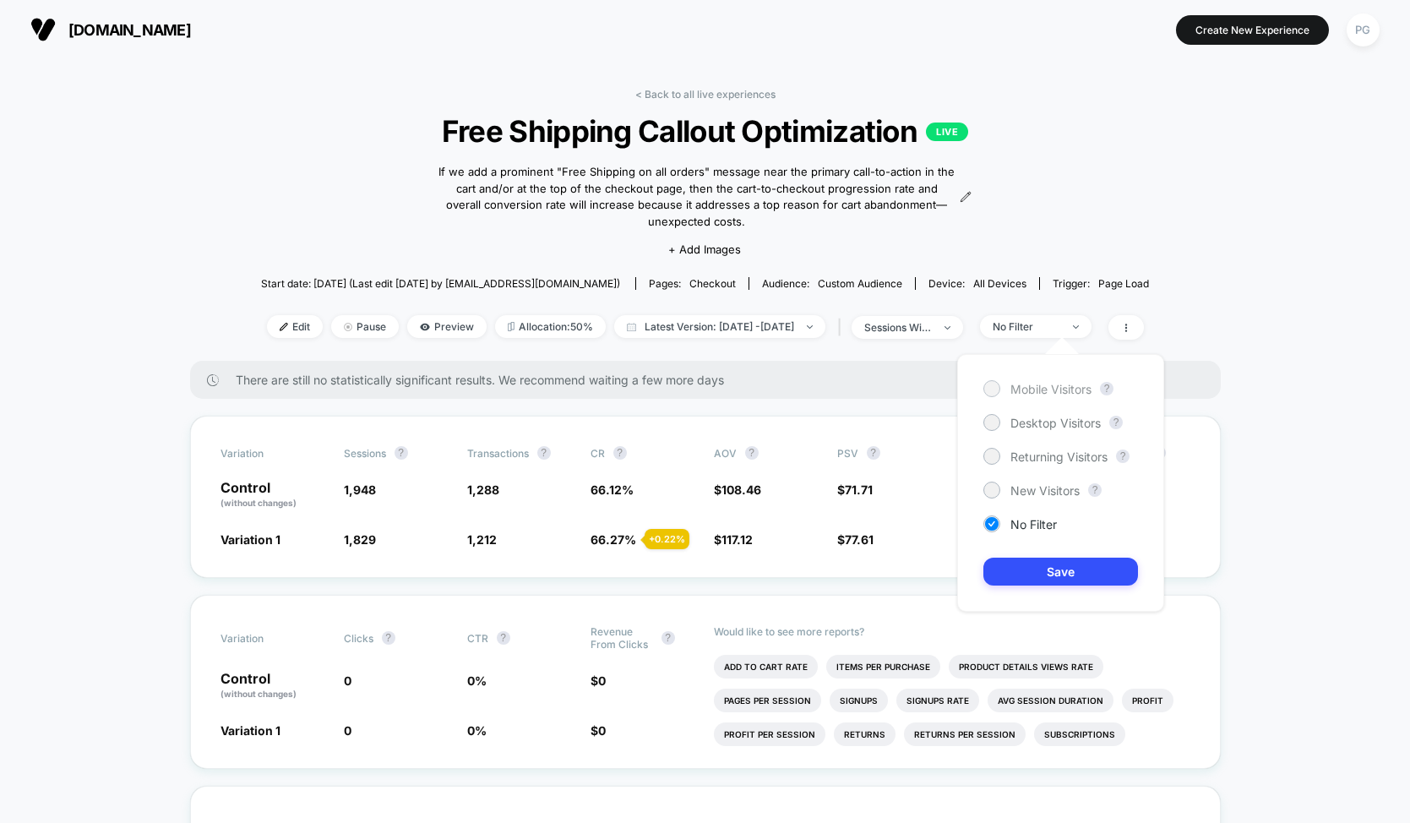
click at [1054, 386] on span "Mobile Visitors" at bounding box center [1050, 389] width 81 height 14
click at [1049, 565] on button "Save" at bounding box center [1060, 572] width 155 height 28
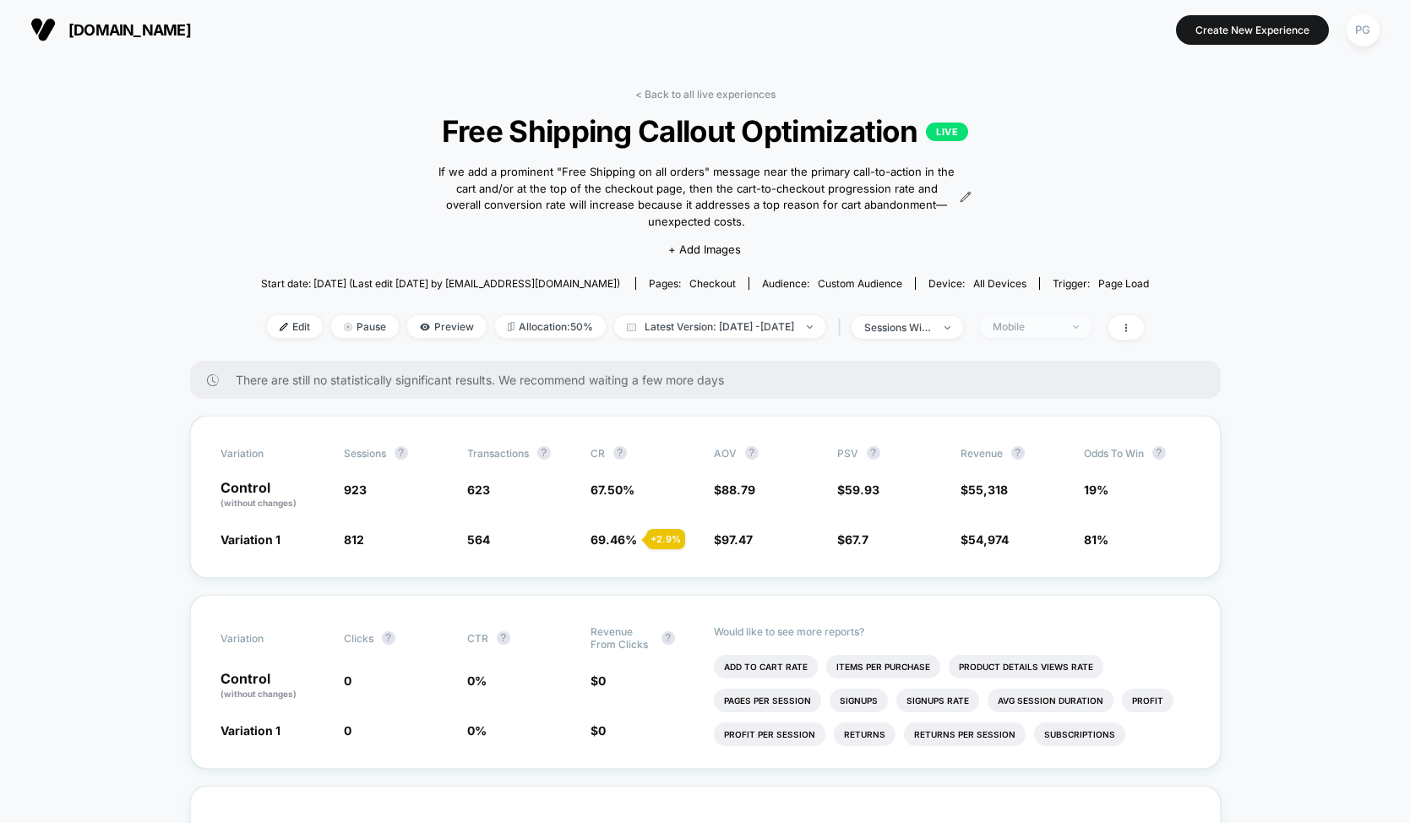
click at [1060, 328] on div "Mobile" at bounding box center [1027, 326] width 68 height 13
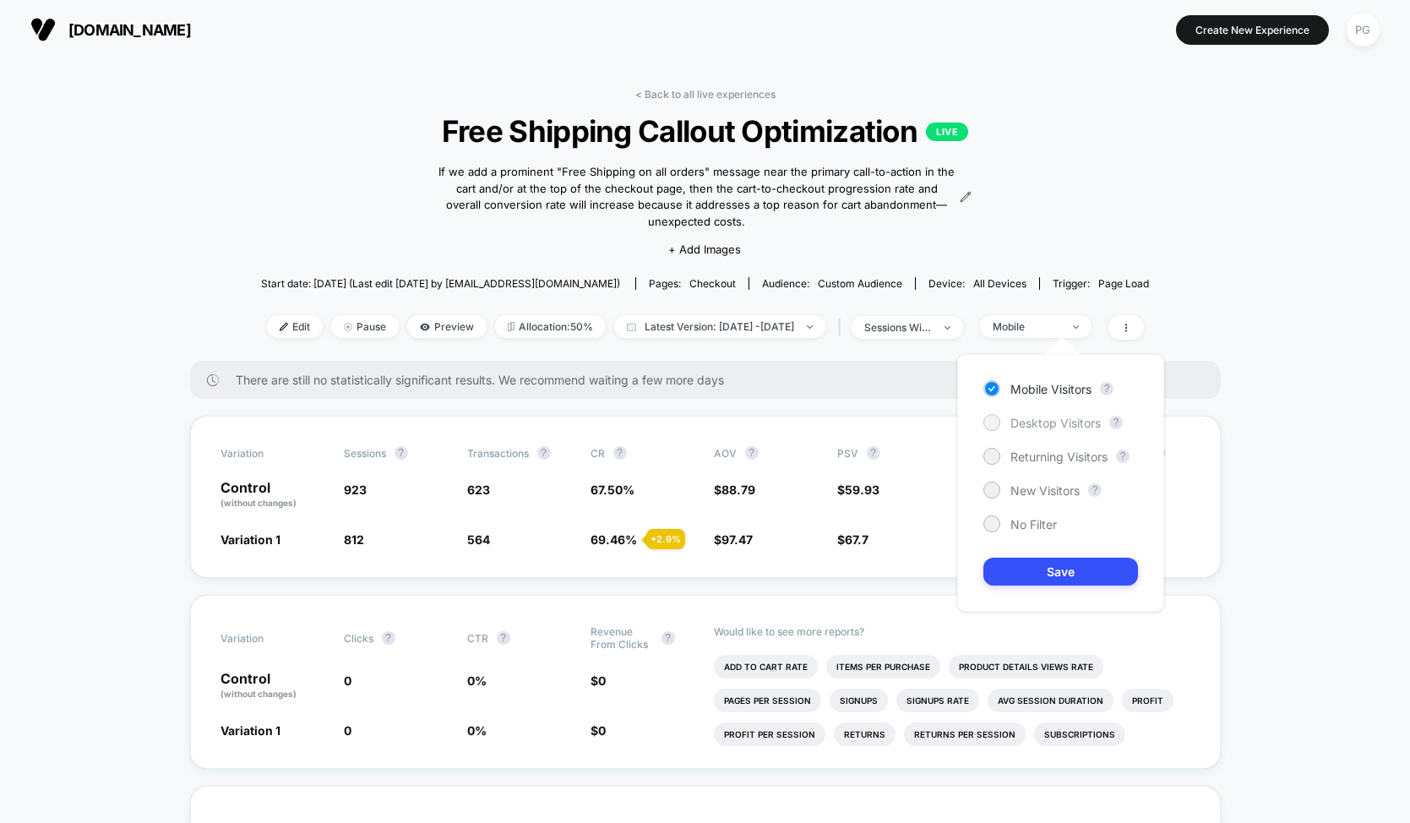
click at [1052, 414] on div "Desktop Visitors" at bounding box center [1041, 422] width 117 height 17
click at [1041, 568] on button "Save" at bounding box center [1060, 572] width 155 height 28
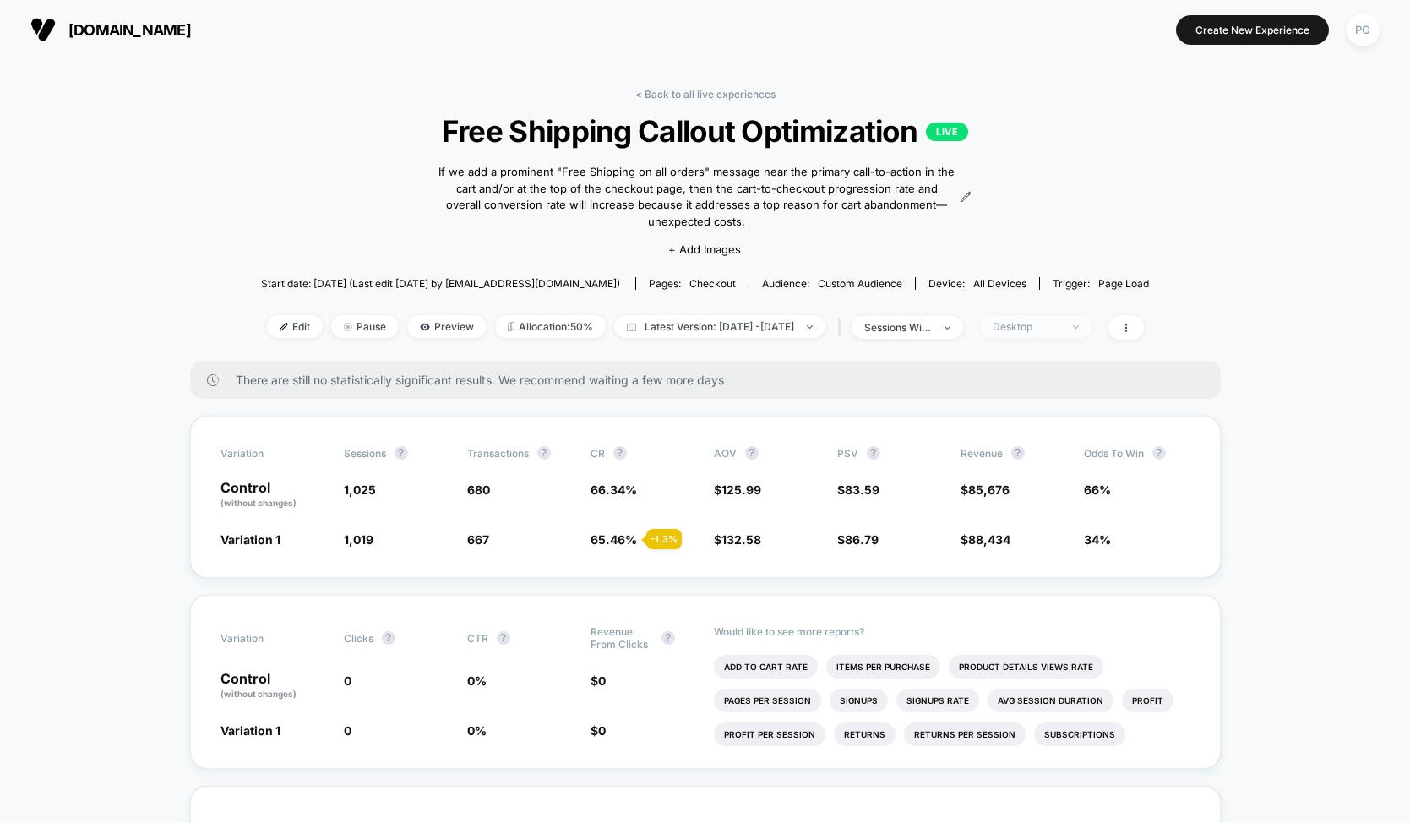
click at [1036, 321] on div "Desktop" at bounding box center [1027, 326] width 68 height 13
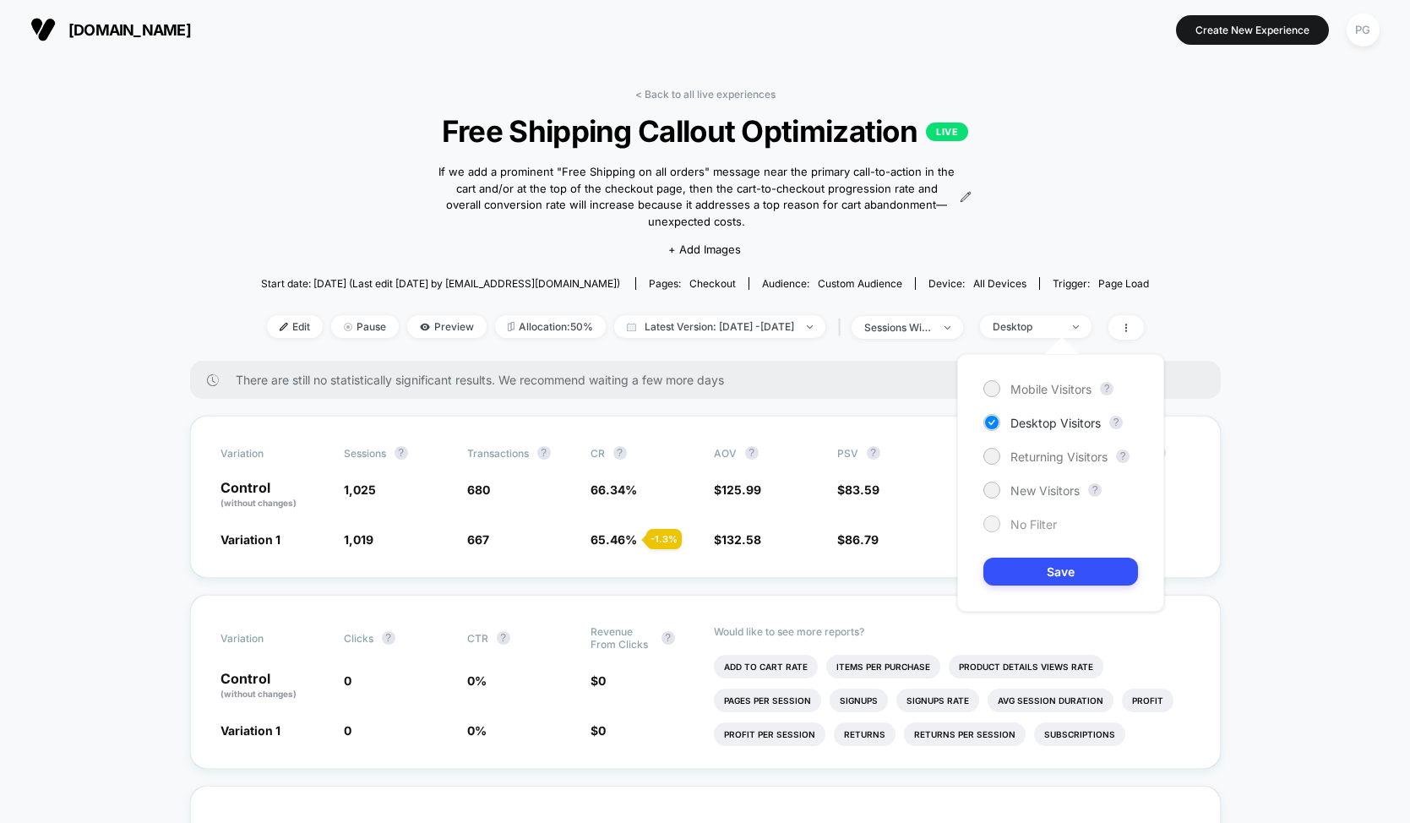
click at [1011, 526] on span "No Filter" at bounding box center [1033, 524] width 46 height 14
click at [1017, 566] on button "Save" at bounding box center [1060, 572] width 155 height 28
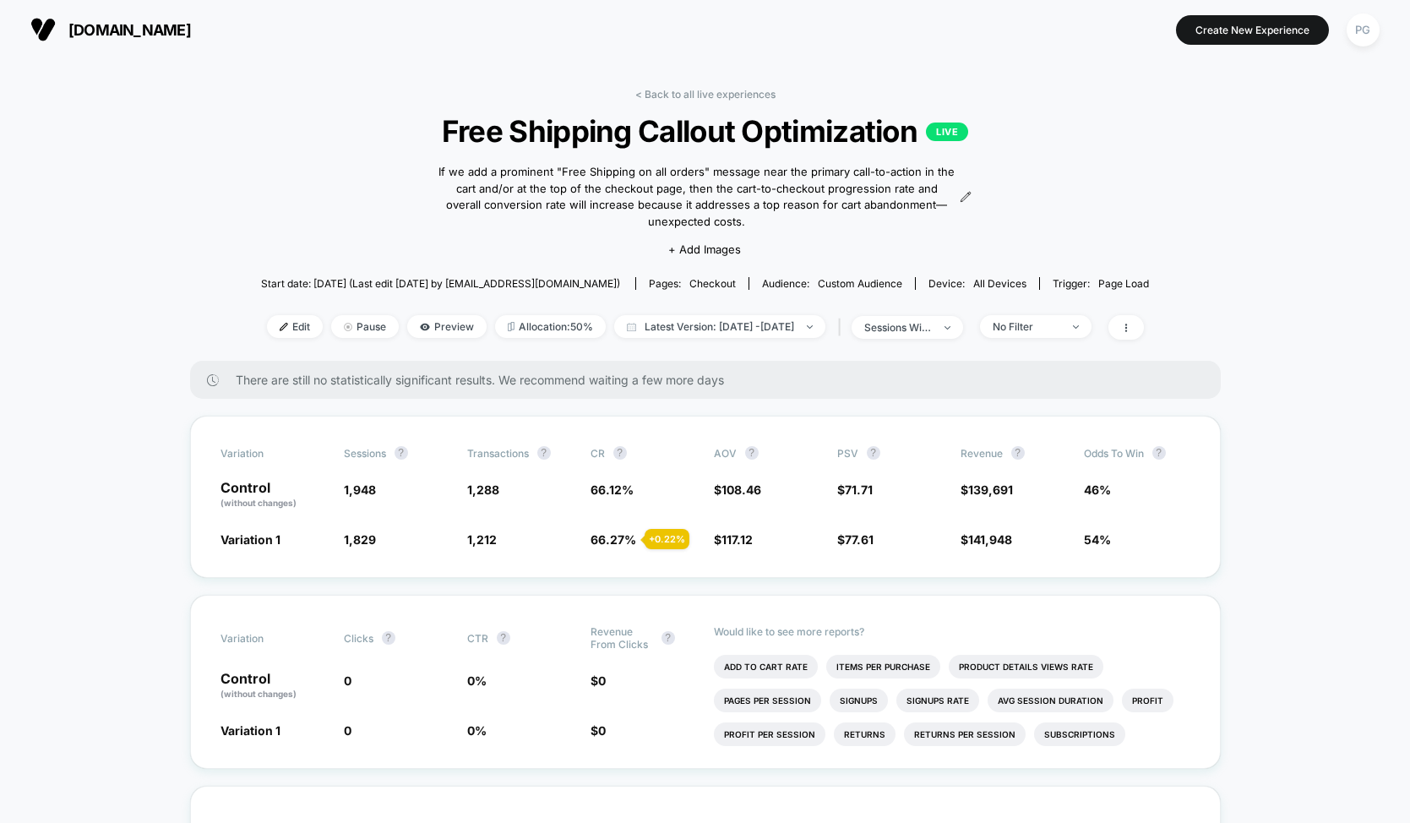
click at [700, 101] on div "< Back to all live experiences Free Shipping Callout Optimization LIVE If we ad…" at bounding box center [705, 224] width 888 height 273
click at [701, 88] on link "< Back to all live experiences" at bounding box center [705, 94] width 140 height 13
